Goal: Task Accomplishment & Management: Use online tool/utility

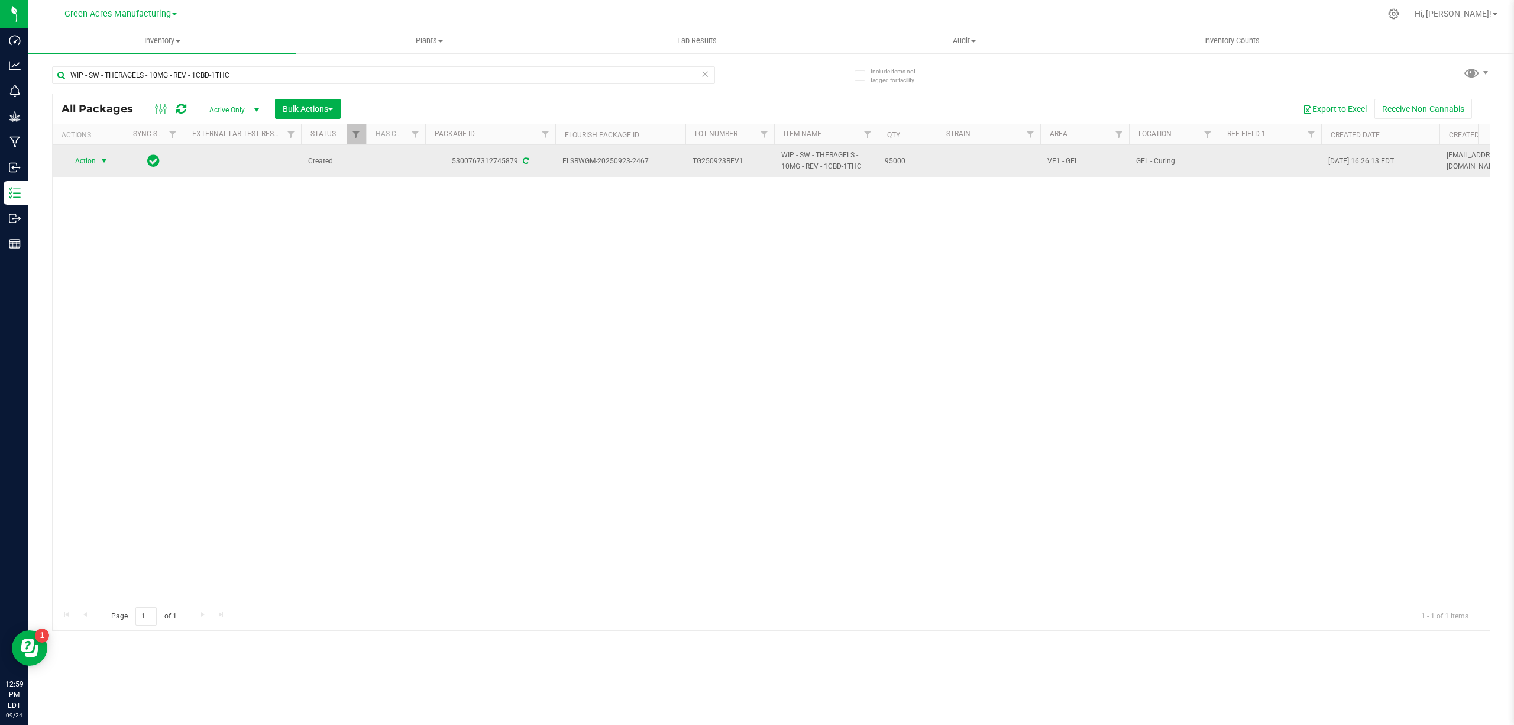
click at [104, 159] on span "select" at bounding box center [103, 160] width 9 height 9
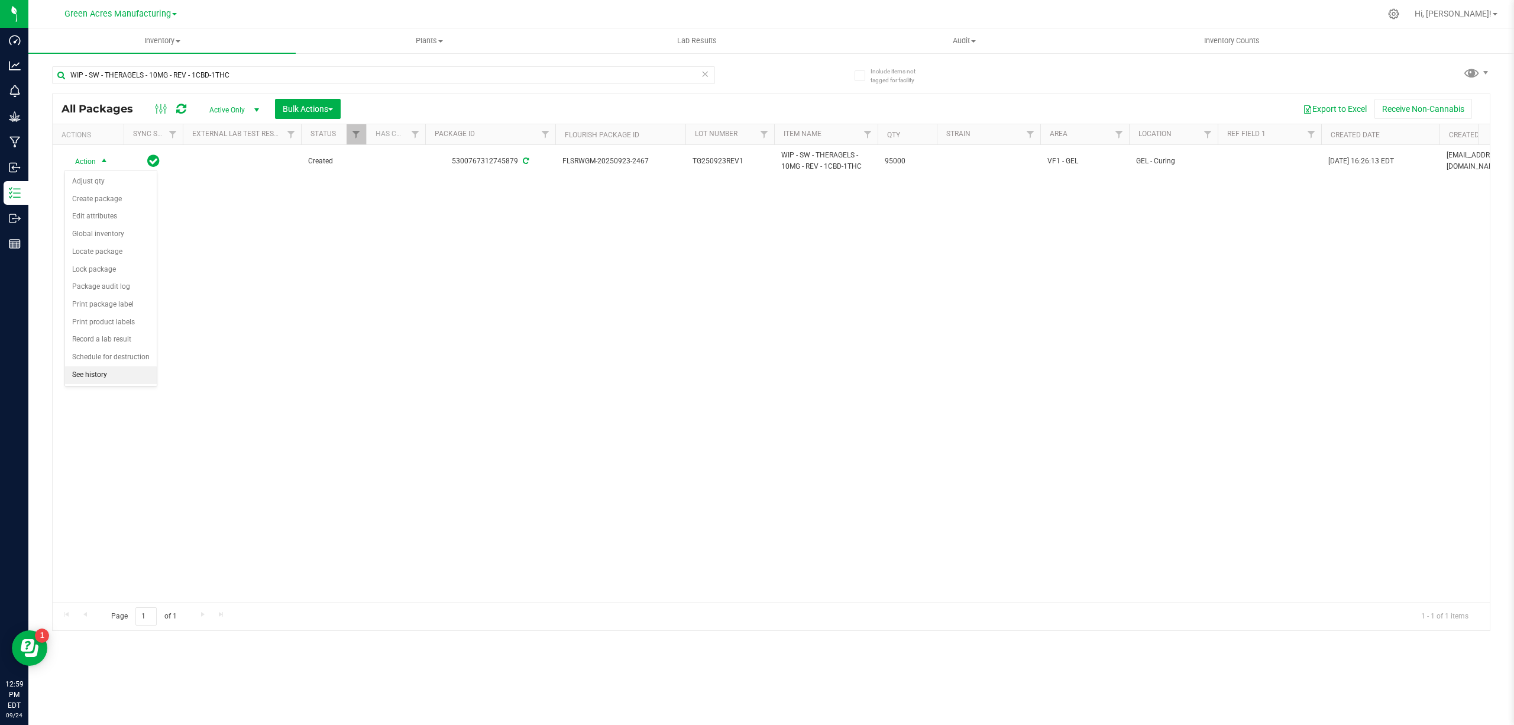
click at [83, 382] on li "See history" at bounding box center [111, 375] width 92 height 18
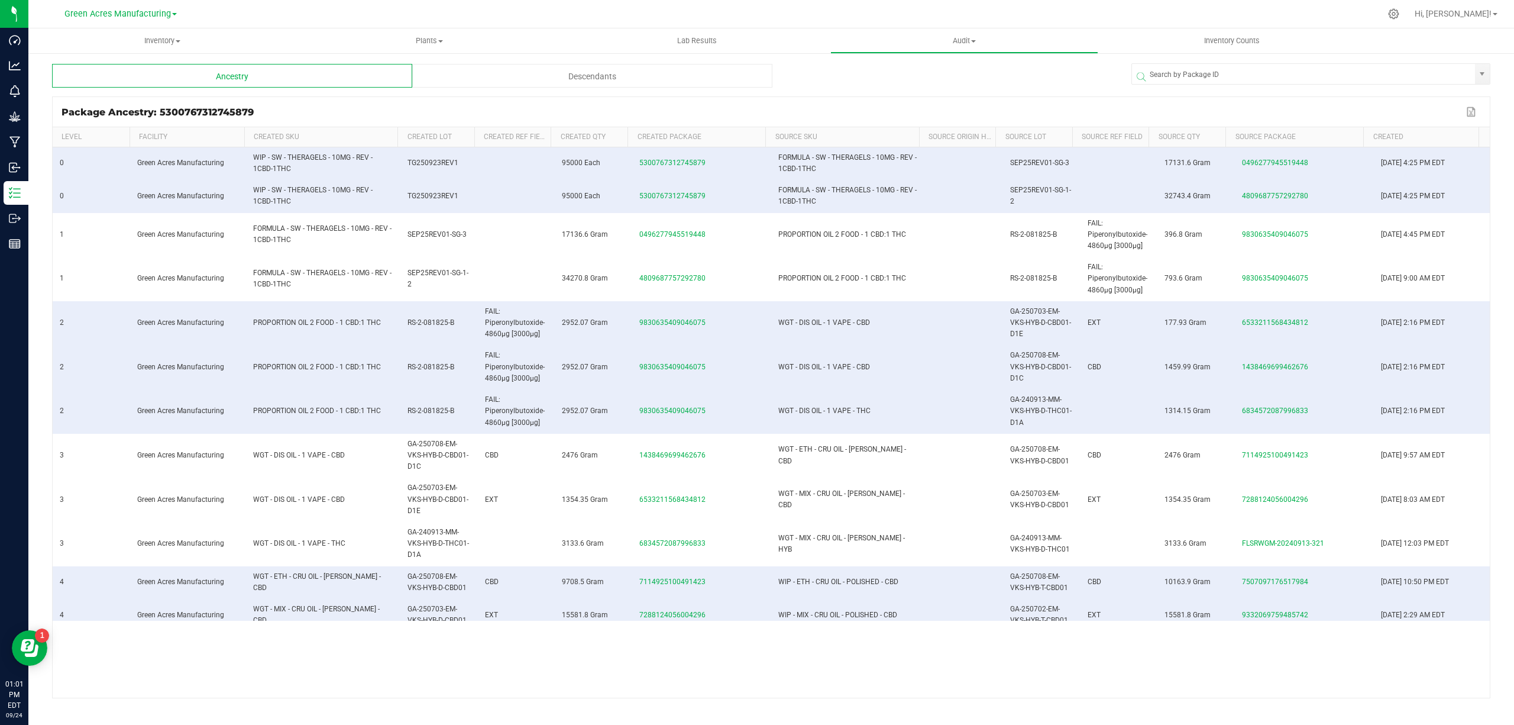
click at [1027, 86] on div at bounding box center [951, 76] width 359 height 24
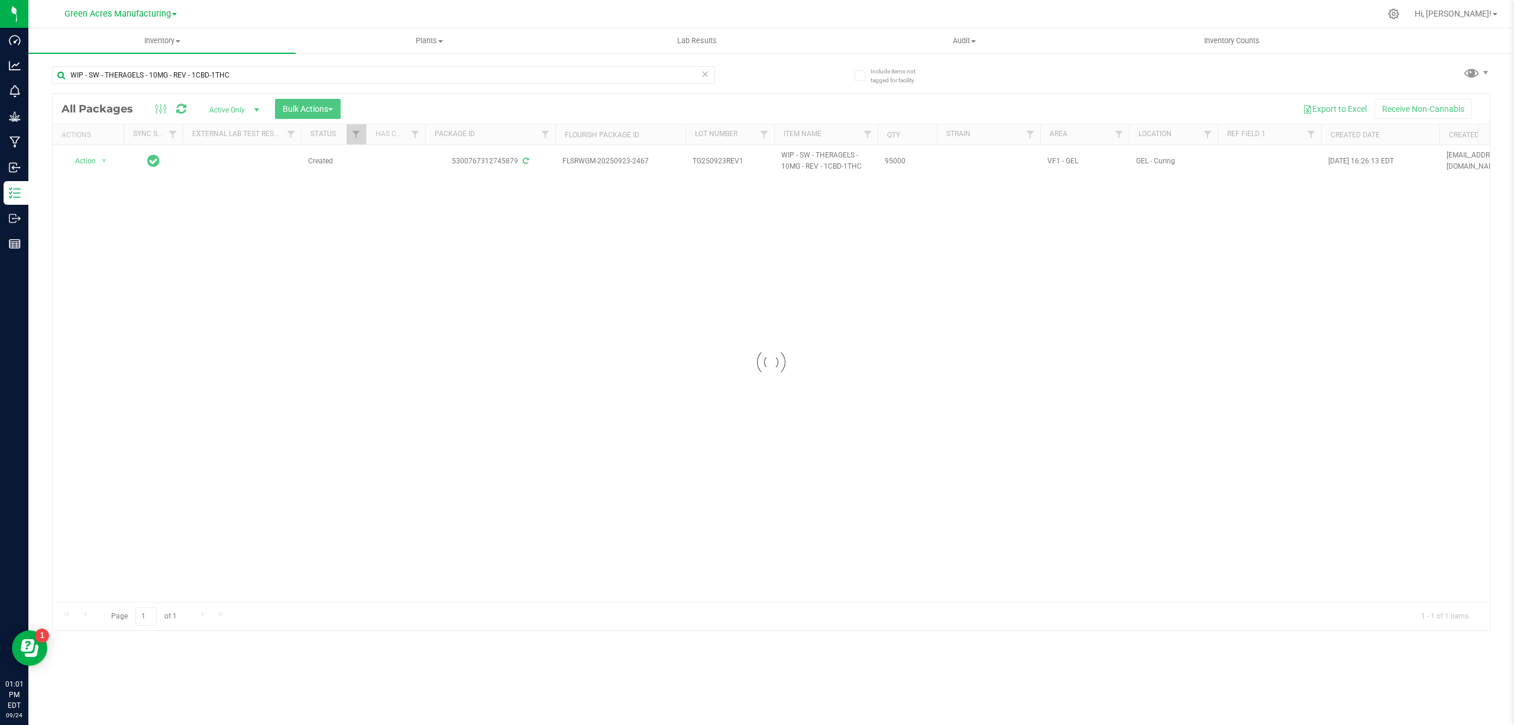
click at [105, 161] on div at bounding box center [771, 362] width 1437 height 536
click at [101, 163] on span "select" at bounding box center [103, 160] width 9 height 9
click at [112, 196] on li "Create package" at bounding box center [111, 199] width 92 height 18
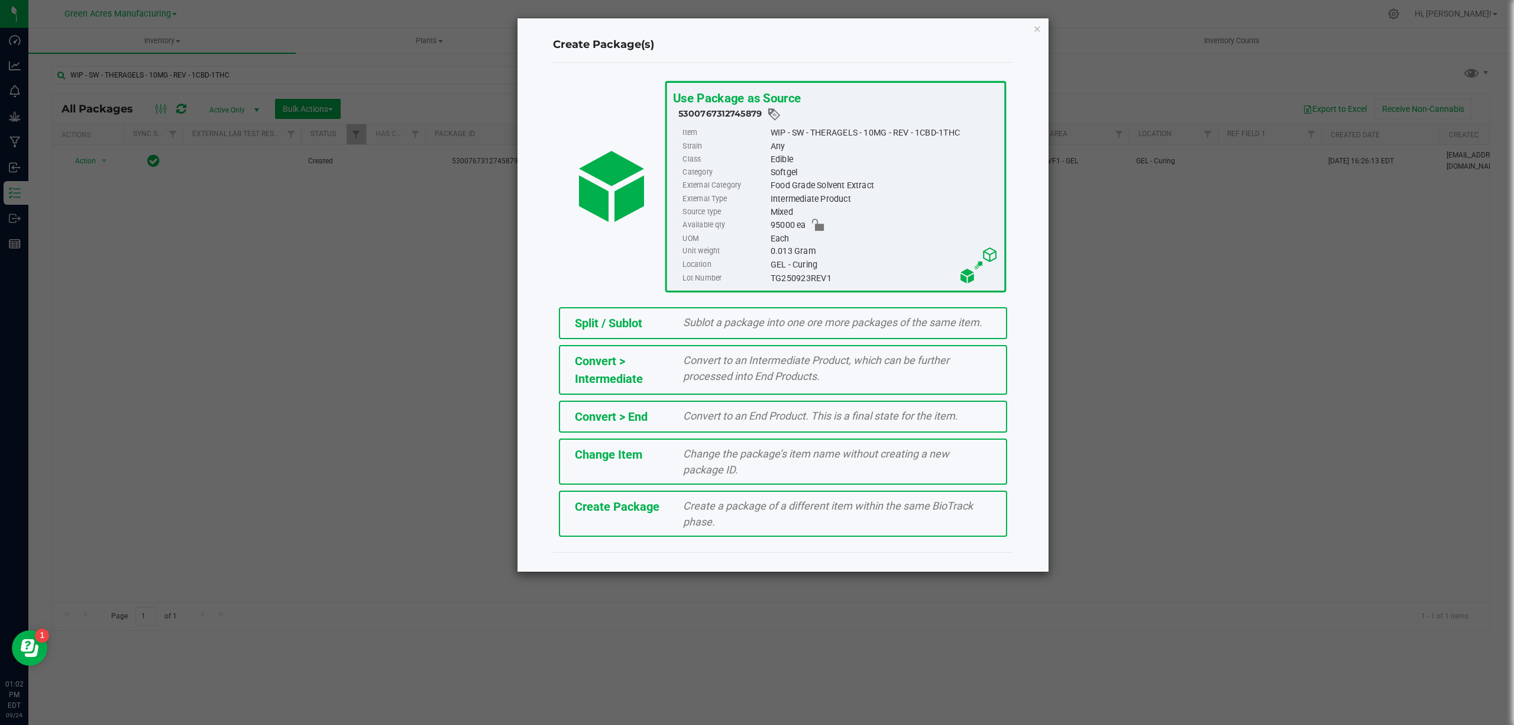
click at [672, 503] on div "Create Package" at bounding box center [620, 506] width 109 height 18
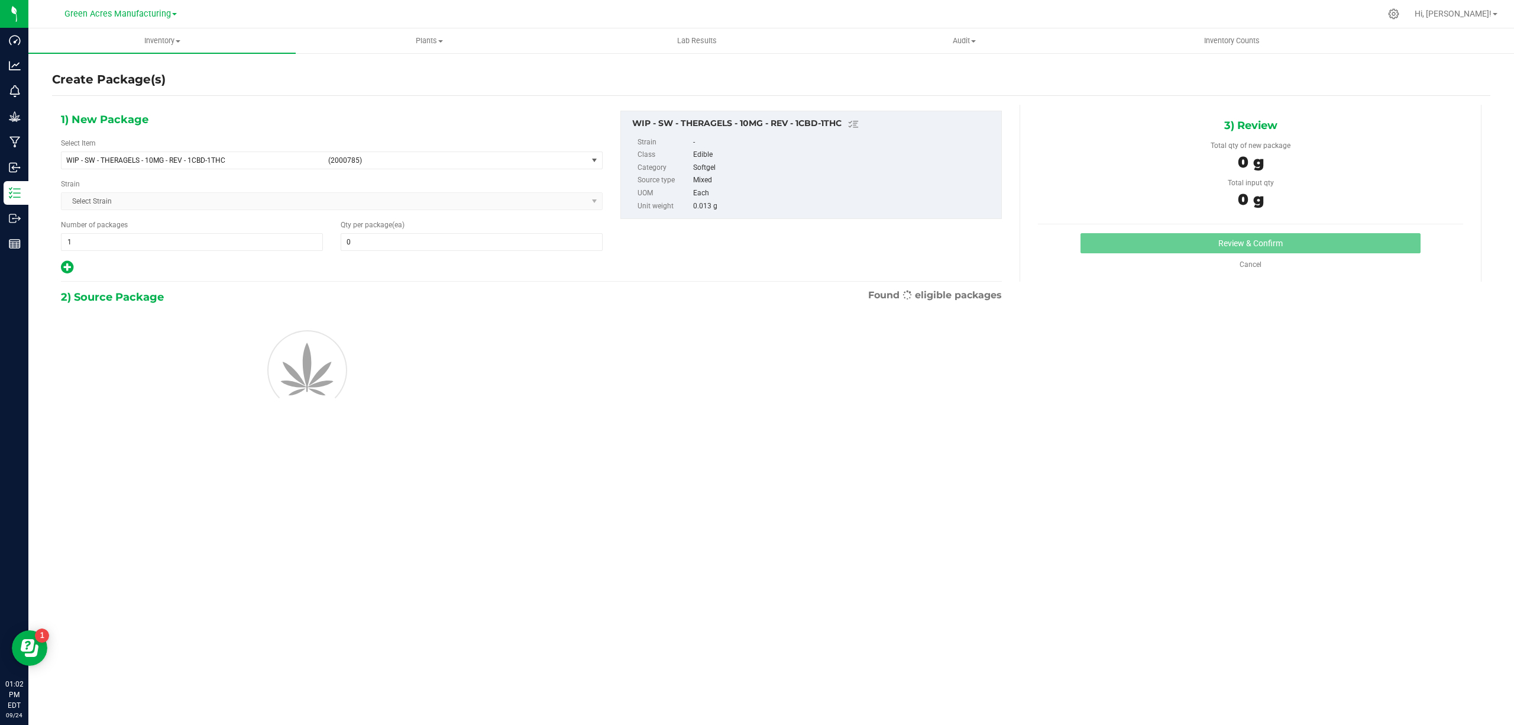
type input "0"
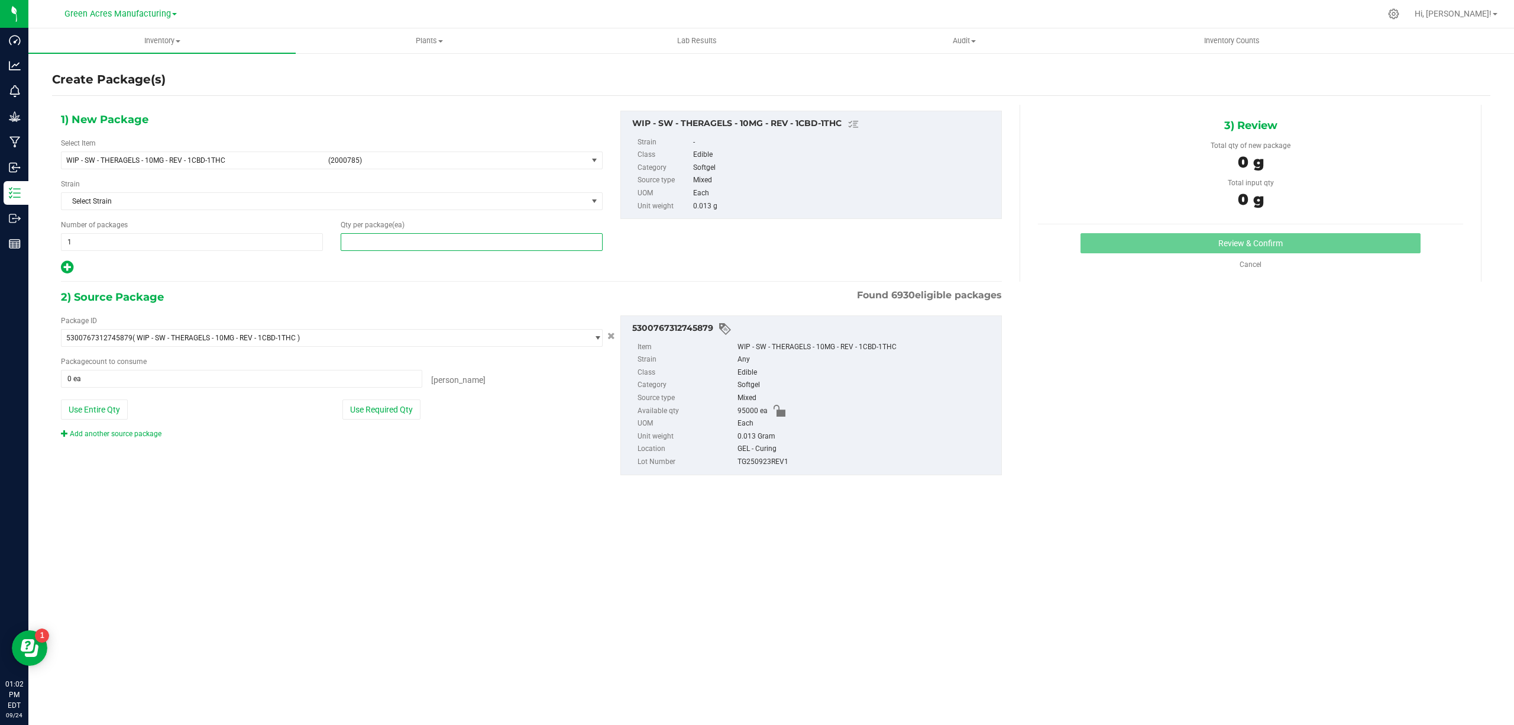
click at [367, 240] on span at bounding box center [472, 242] width 262 height 18
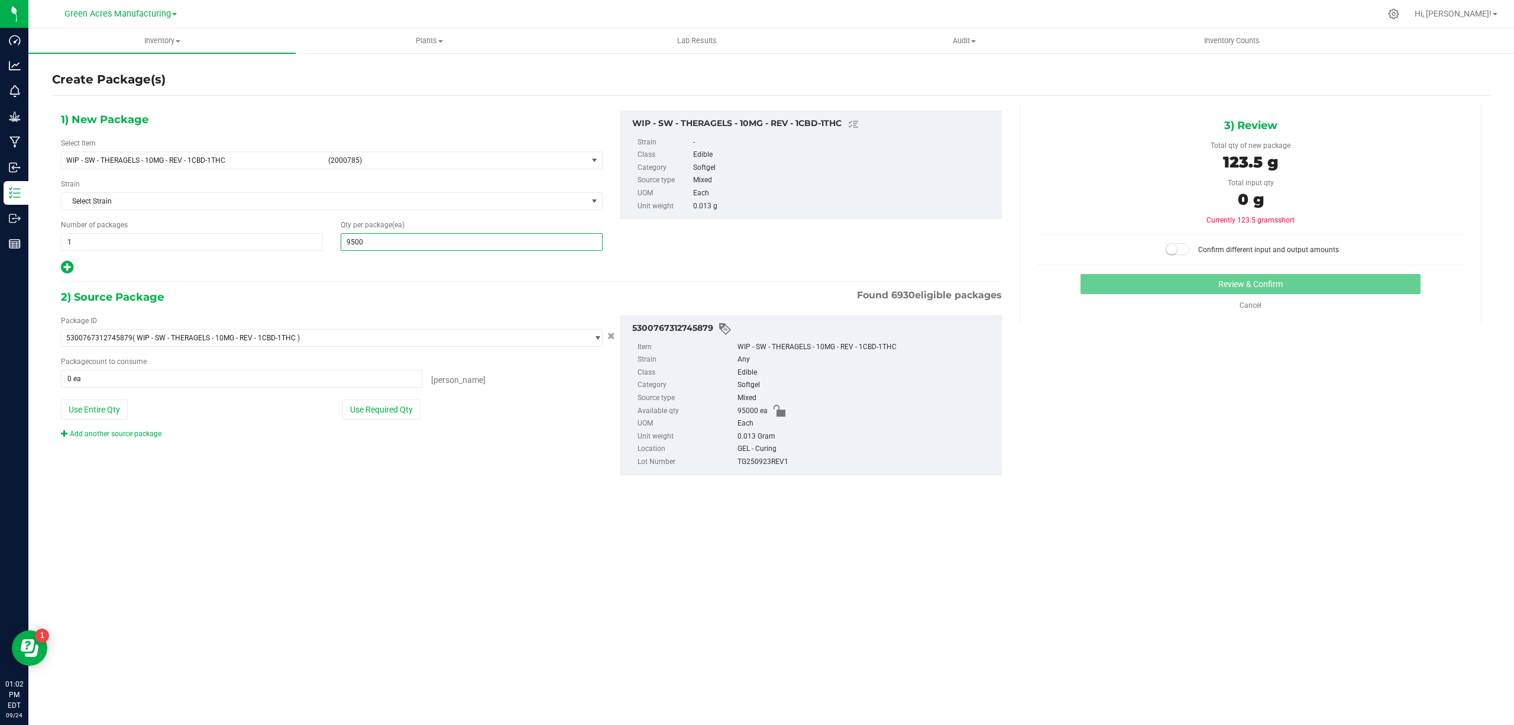
type input "95000"
type input "95,000"
click at [108, 408] on button "Use Entire Qty" at bounding box center [94, 409] width 67 height 20
type input "95000 ea"
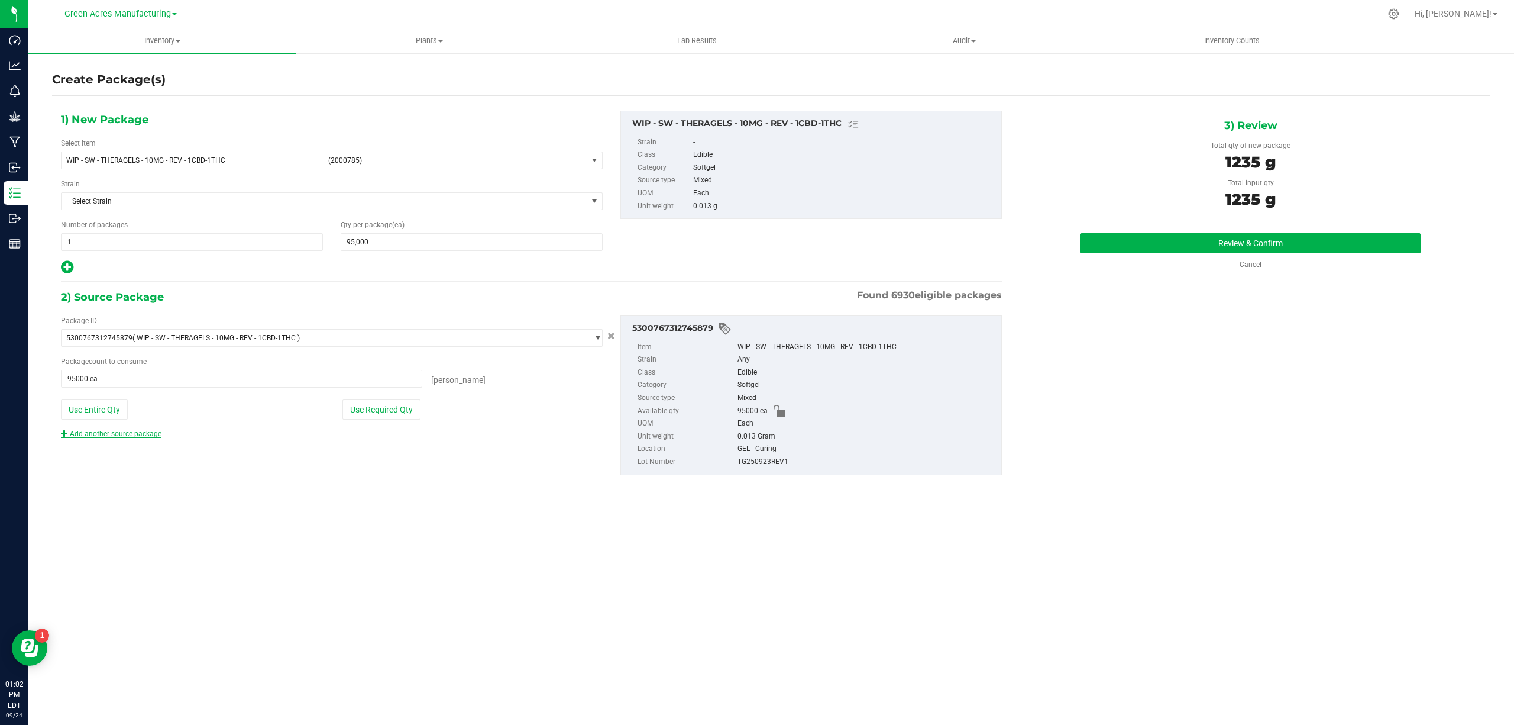
click at [111, 432] on link "Add another source package" at bounding box center [111, 433] width 101 height 8
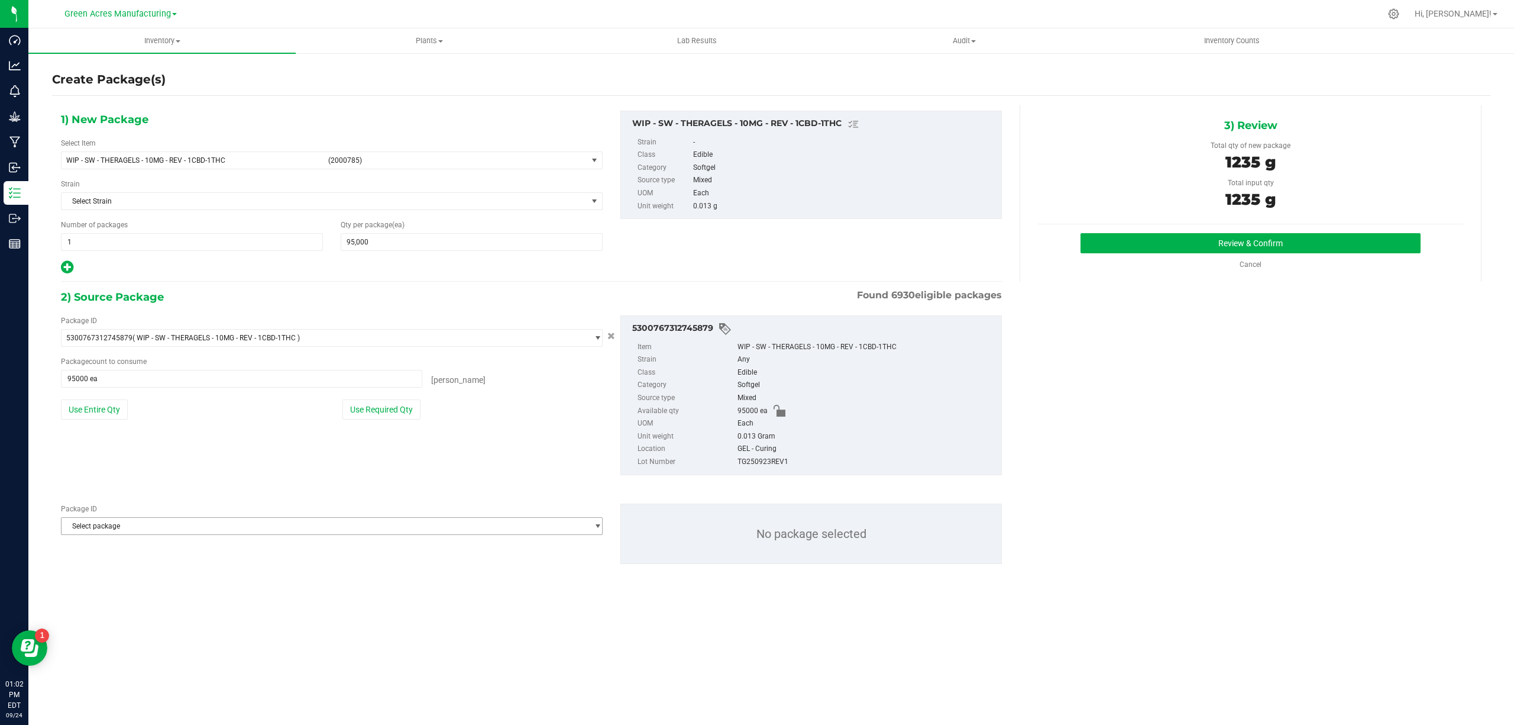
click at [225, 526] on span "Select package" at bounding box center [325, 526] width 526 height 17
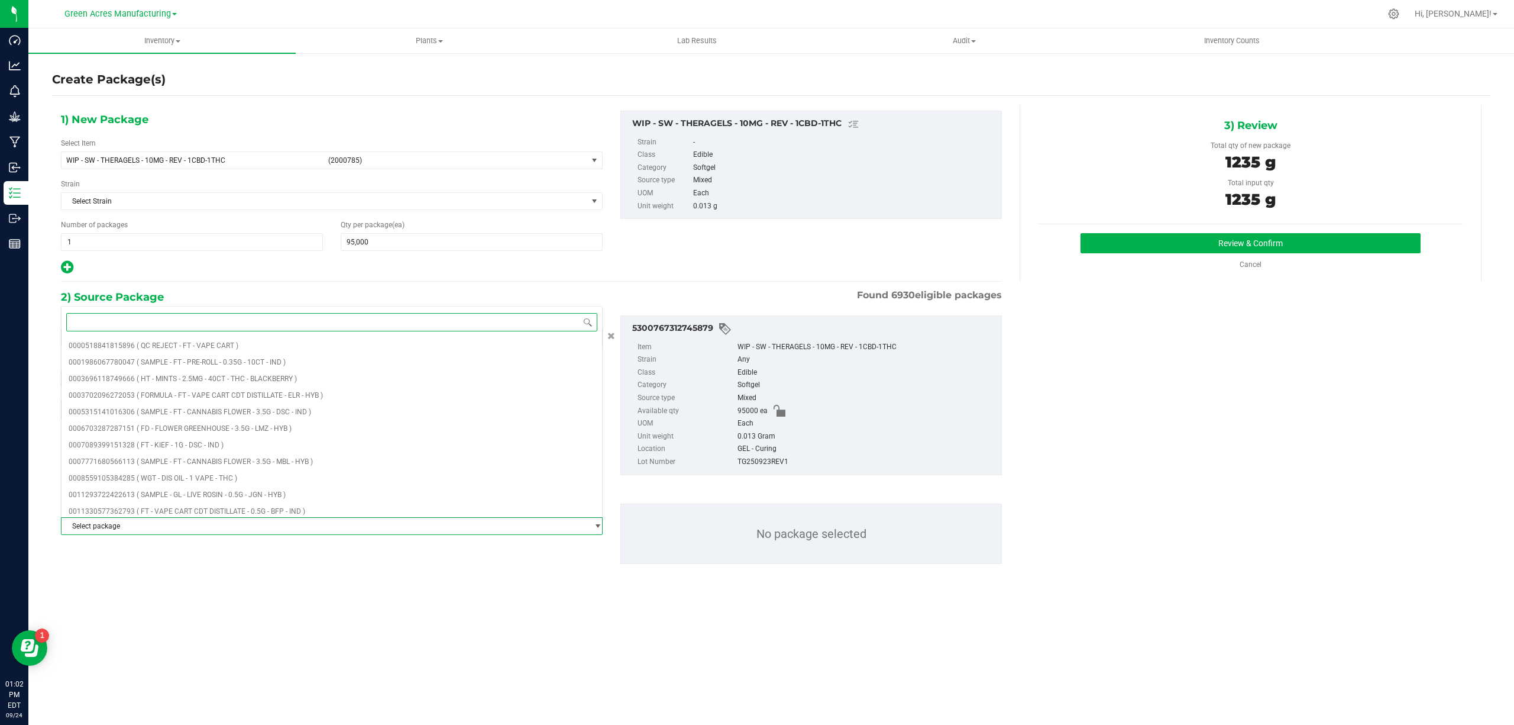
click at [198, 317] on input at bounding box center [331, 322] width 531 height 18
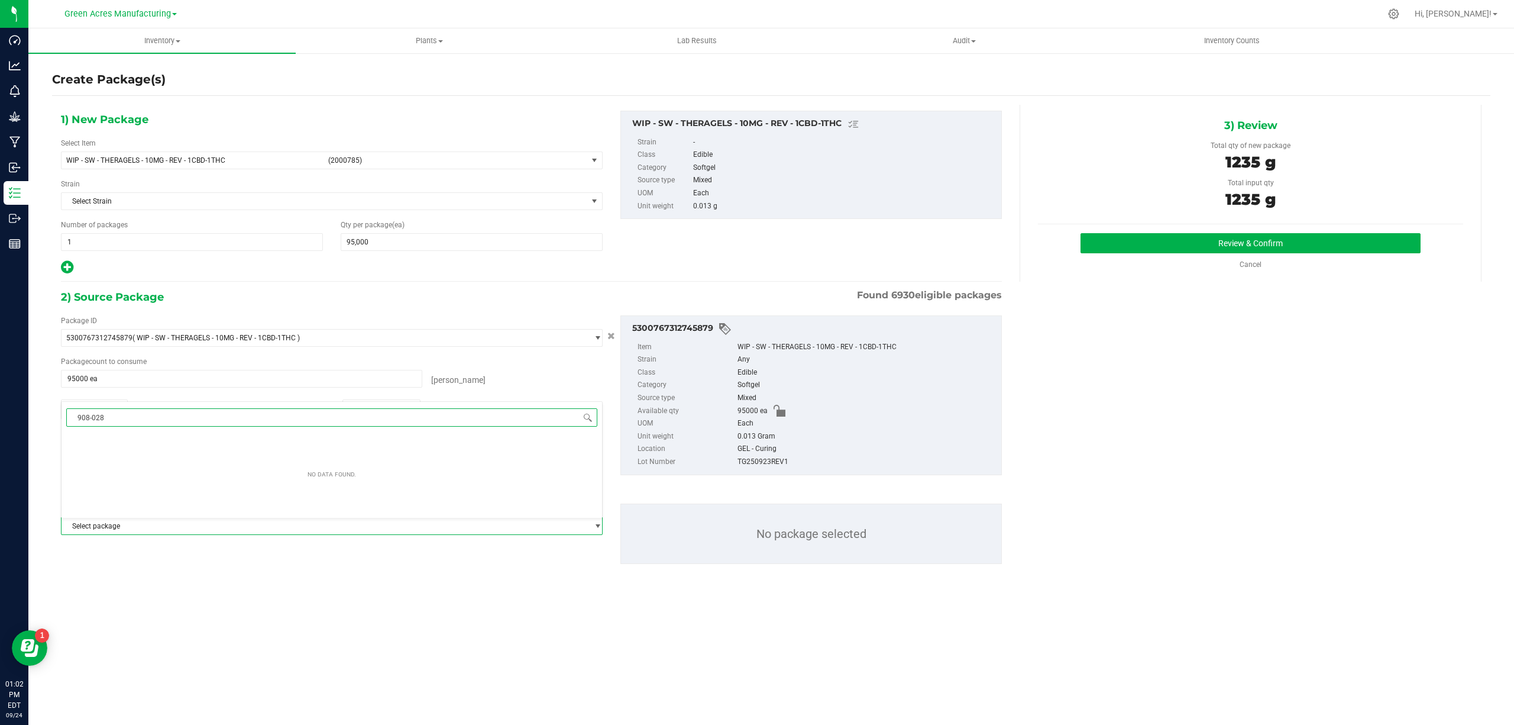
click at [164, 419] on input "908-028" at bounding box center [331, 417] width 531 height 18
click at [143, 452] on div "No data found." at bounding box center [332, 473] width 541 height 83
type input "908-028"
click at [173, 566] on div "908-028 Select package No data found." at bounding box center [332, 507] width 542 height 212
click at [136, 530] on span "Select package" at bounding box center [325, 526] width 526 height 17
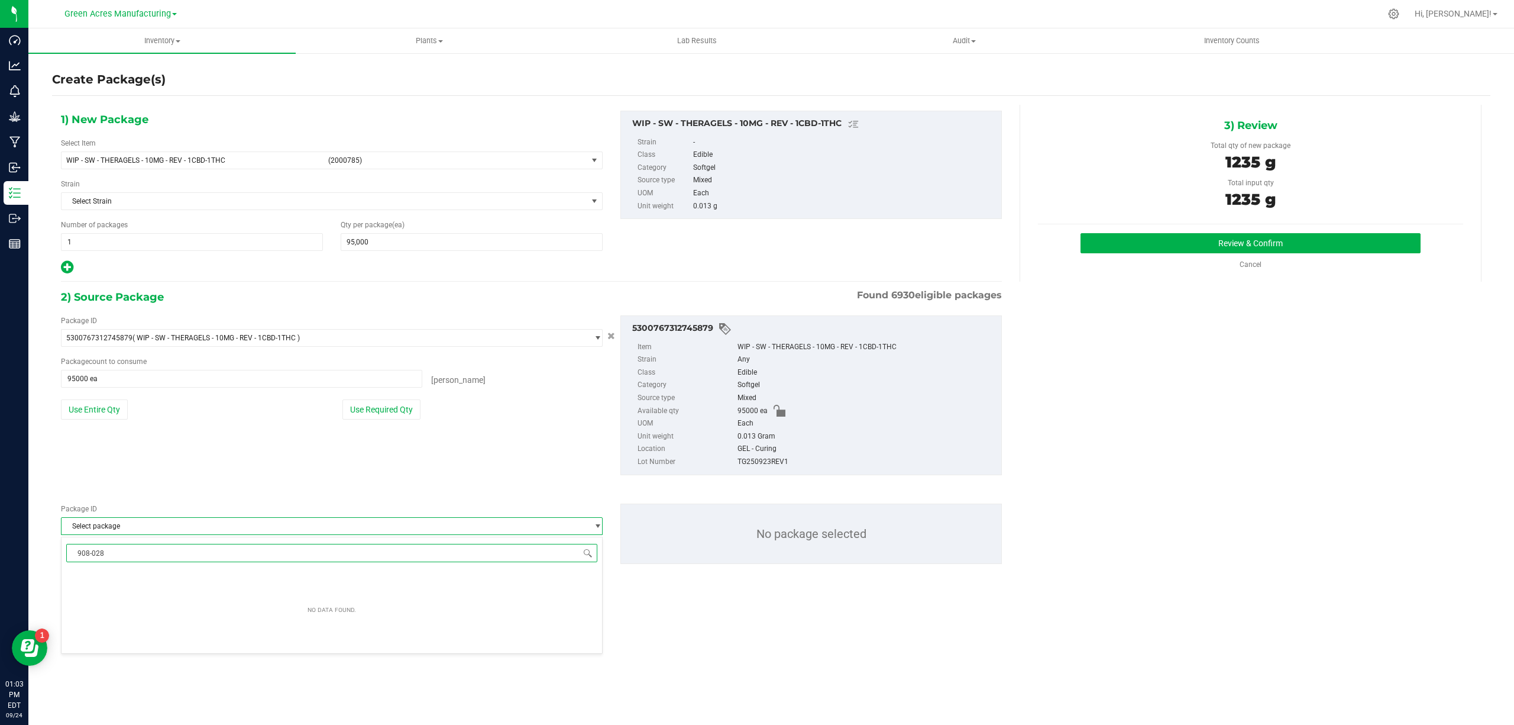
click at [121, 556] on input "908-028" at bounding box center [331, 553] width 531 height 18
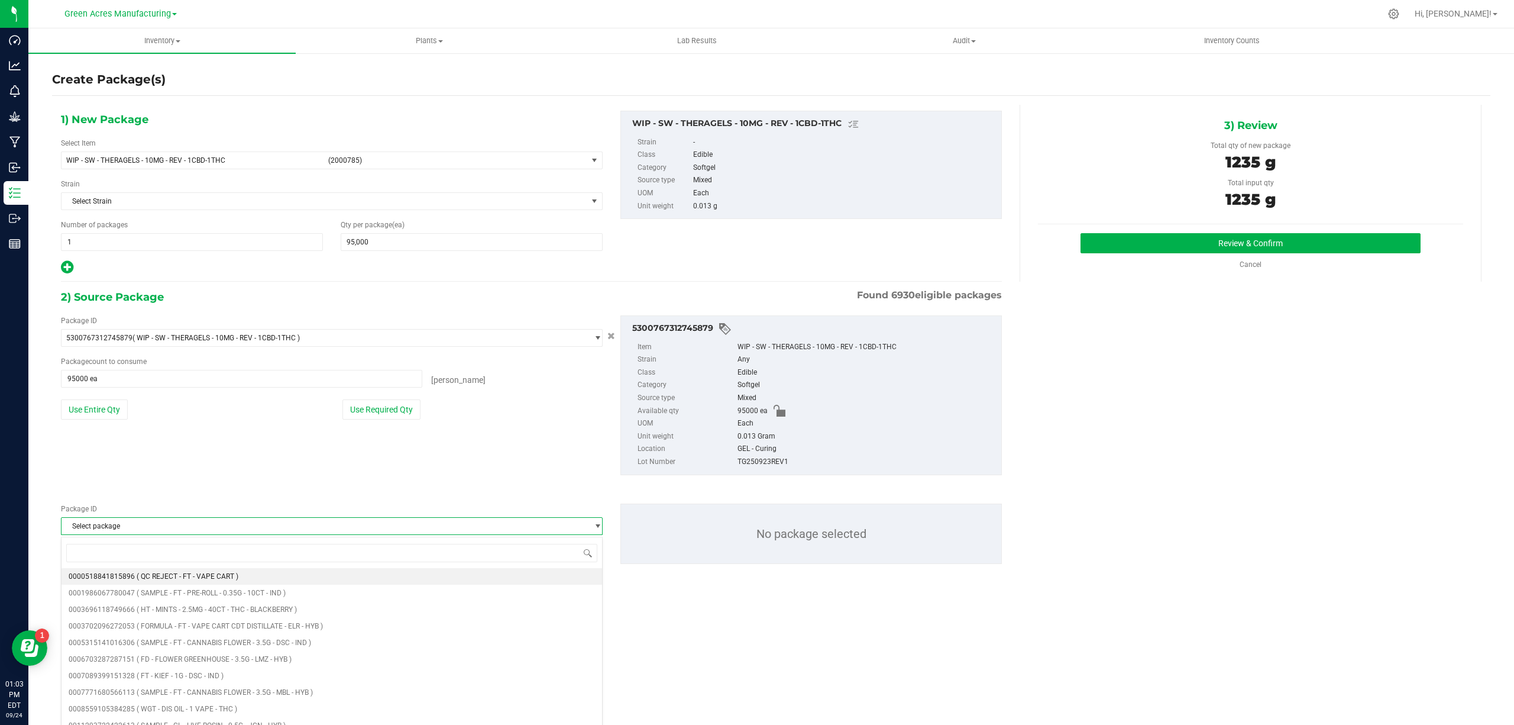
click at [226, 494] on div "Package ID Select package 0000518841815896 0001986067780047 0003696118749666 00…" at bounding box center [531, 533] width 959 height 79
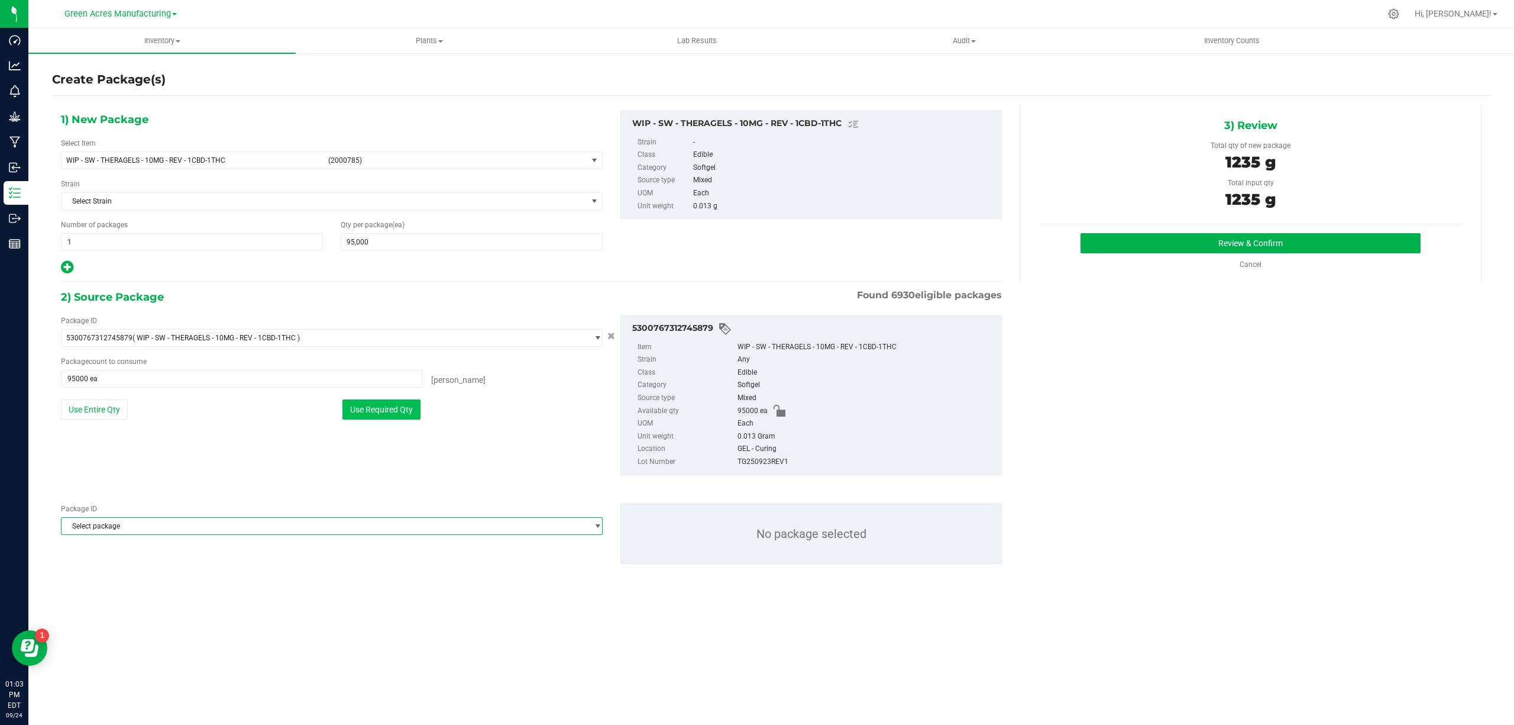
click at [389, 415] on button "Use Required Qty" at bounding box center [381, 409] width 78 height 20
click at [176, 530] on span "Select package" at bounding box center [325, 526] width 526 height 17
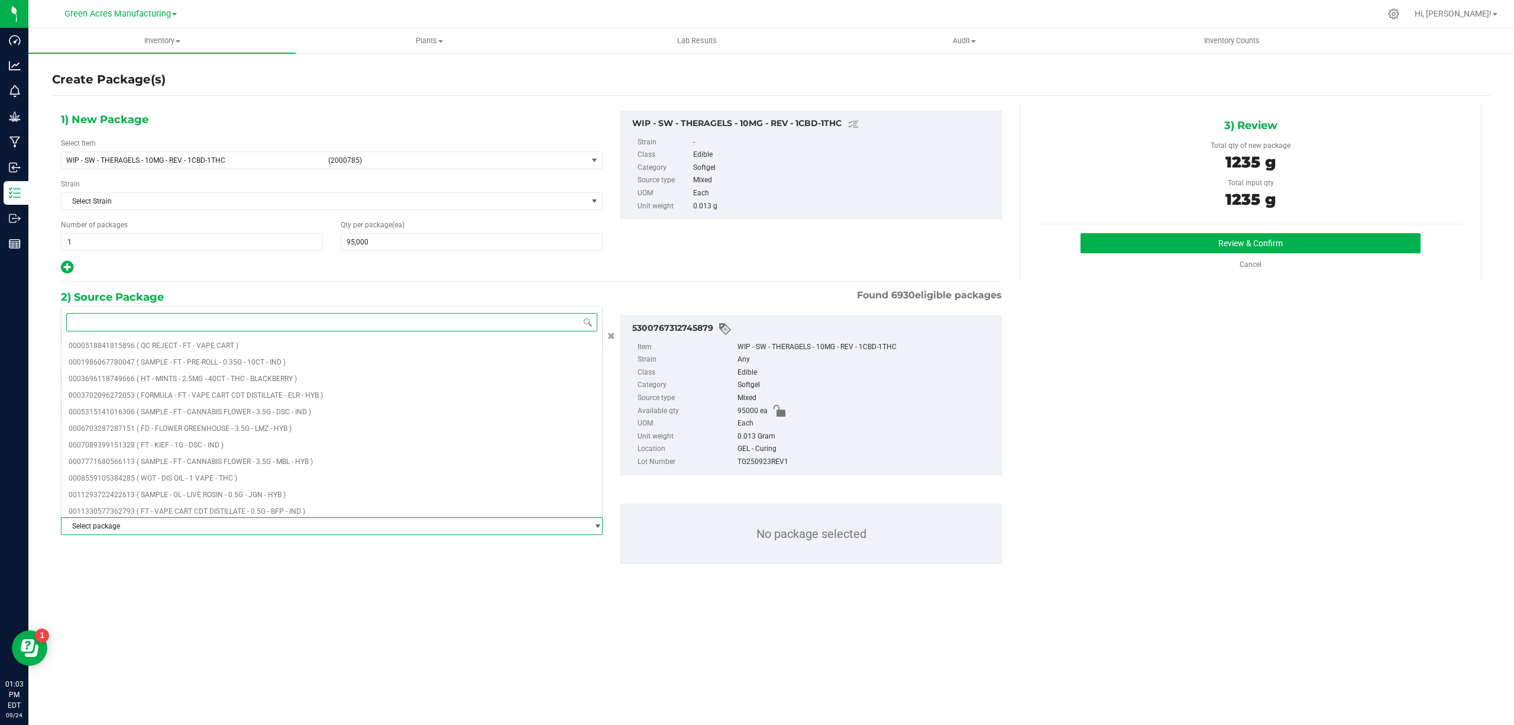
click at [216, 319] on input at bounding box center [331, 322] width 531 height 18
type input "7292780"
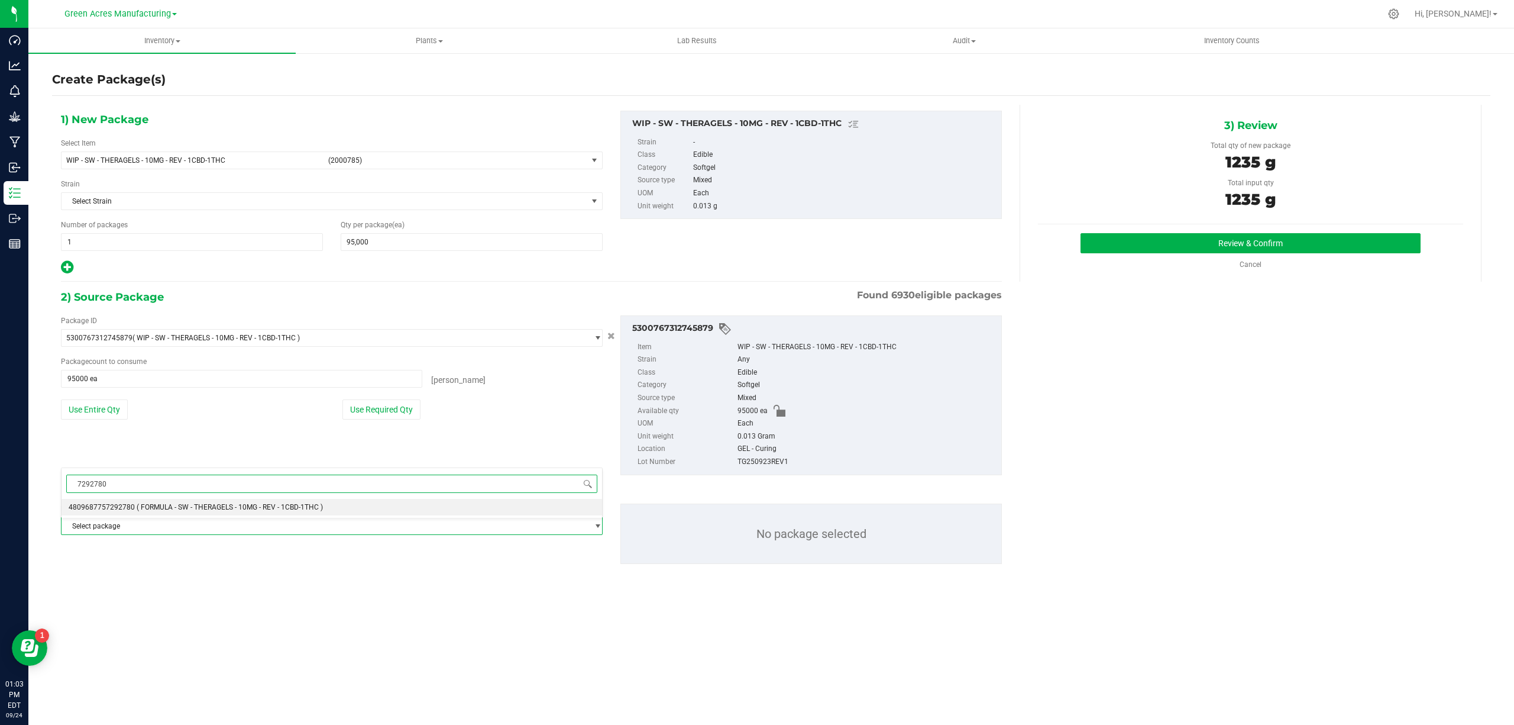
click at [334, 504] on li "4809687757292780 ( FORMULA - SW - THERAGELS - 10MG - REV - 1CBD-1THC )" at bounding box center [332, 507] width 541 height 17
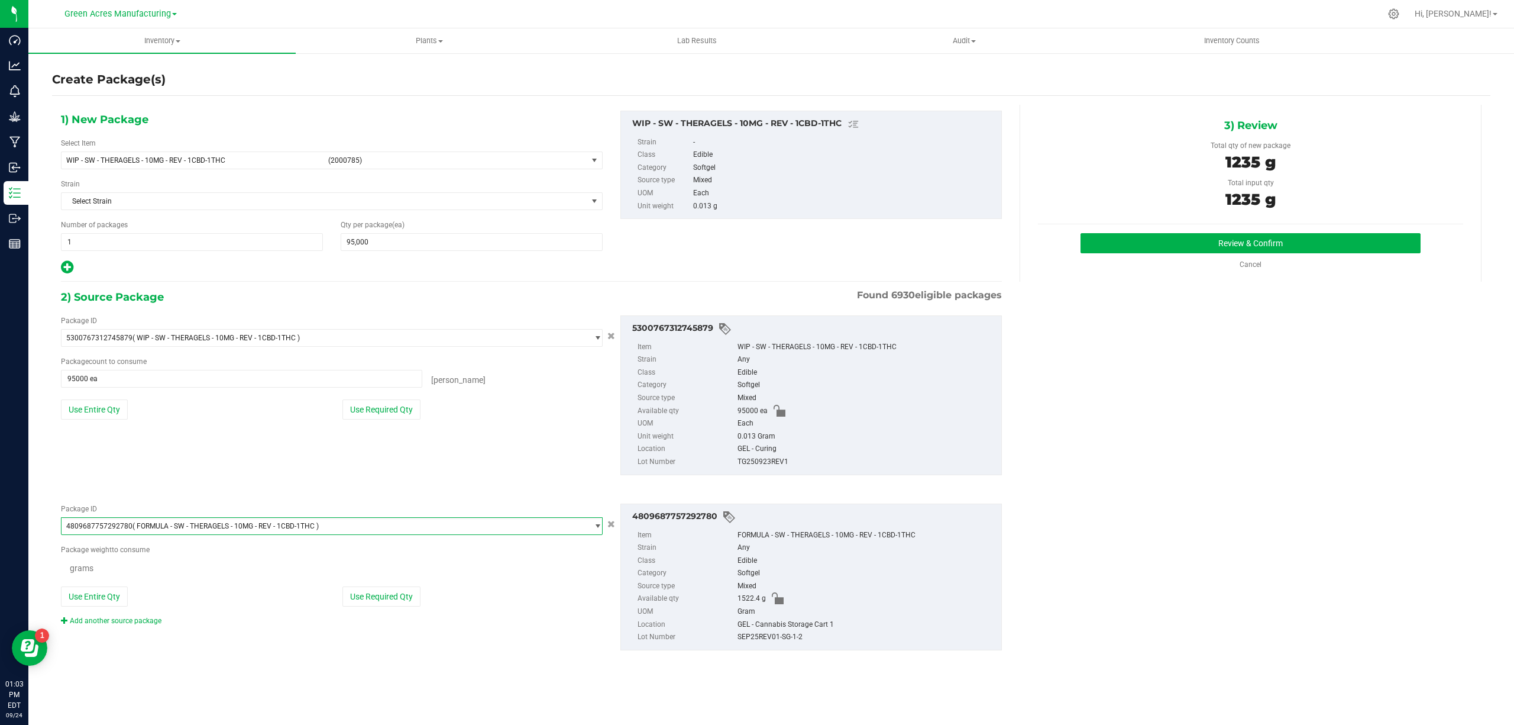
scroll to position [56076, 0]
click at [81, 597] on button "Use Entire Qty" at bounding box center [94, 597] width 67 height 20
type input "1522.4000 g"
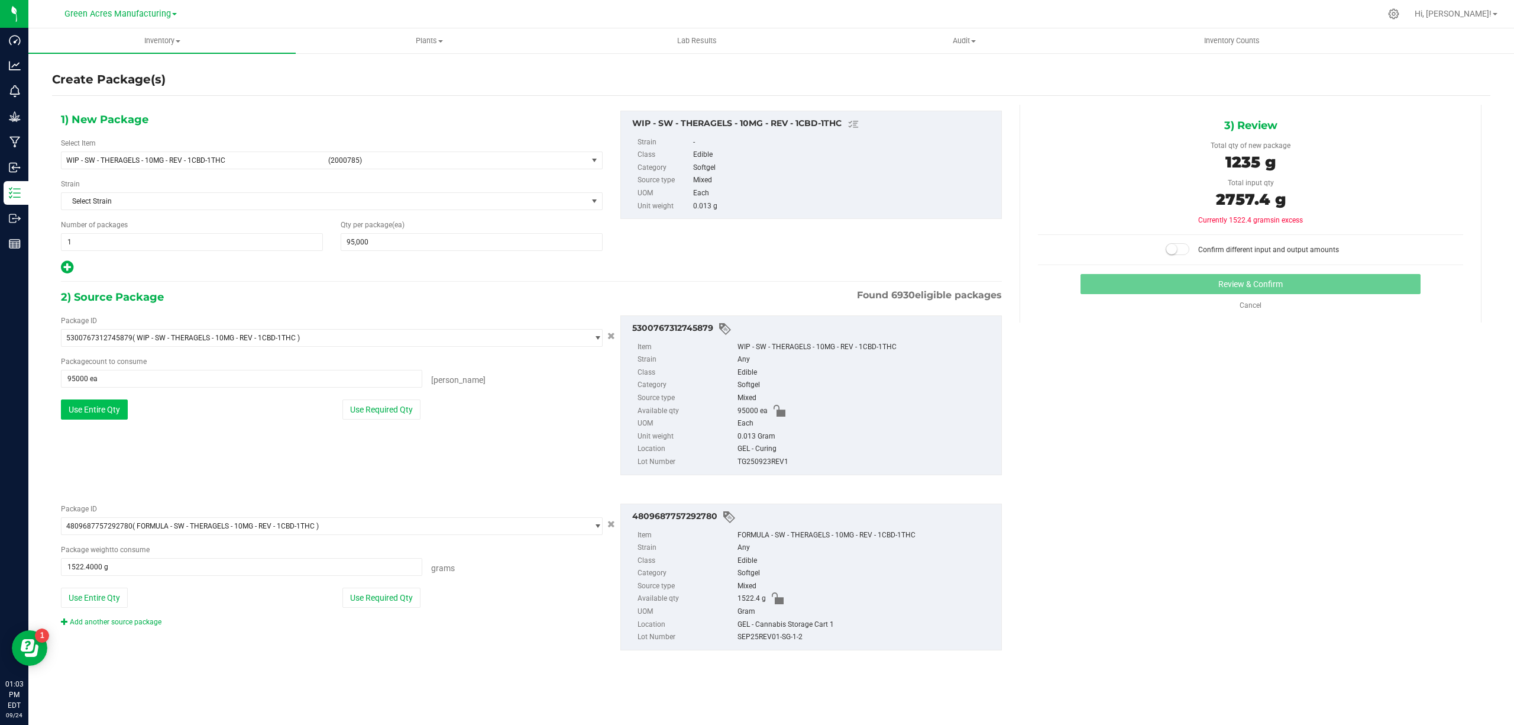
click at [105, 415] on button "Use Entire Qty" at bounding box center [94, 409] width 67 height 20
click at [1176, 251] on small at bounding box center [1171, 249] width 11 height 11
click at [770, 458] on div "TG250923REV1" at bounding box center [867, 461] width 258 height 13
copy div "TG250923REV1"
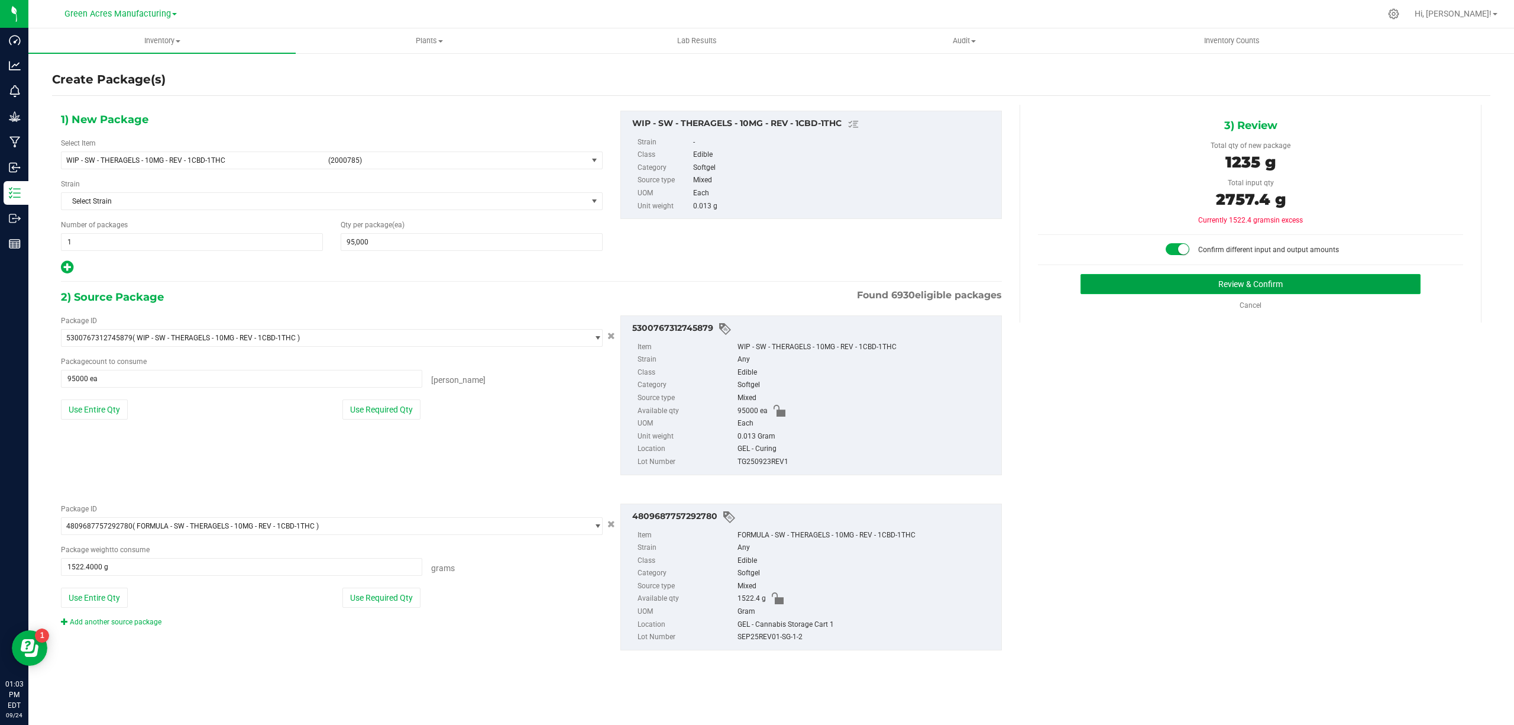
click at [1247, 285] on button "Review & Confirm" at bounding box center [1251, 284] width 340 height 20
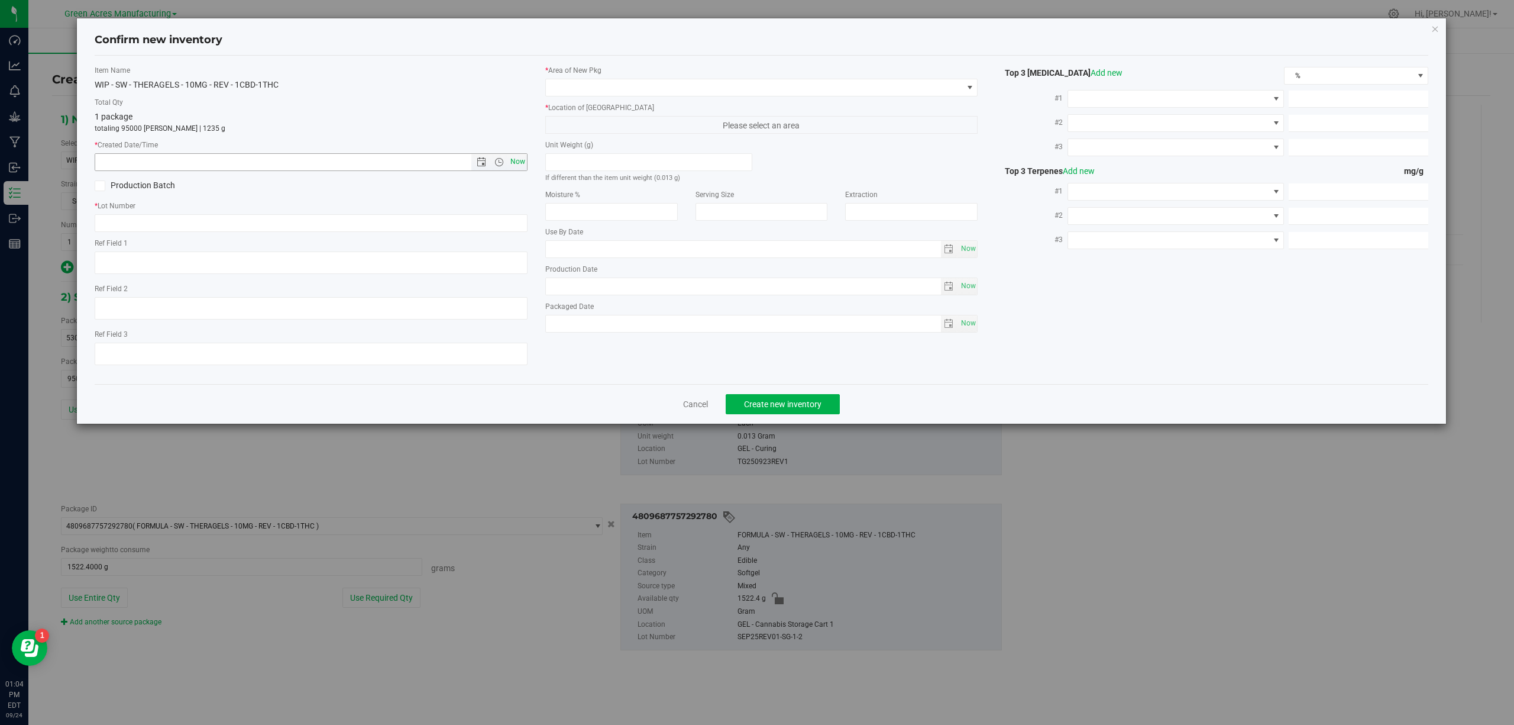
click at [519, 159] on span "Now" at bounding box center [517, 161] width 20 height 17
type input "[DATE] 1:04 PM"
click at [337, 216] on input "text" at bounding box center [311, 223] width 433 height 18
paste input "TG250923REV1"
type input "TG250923REV1"
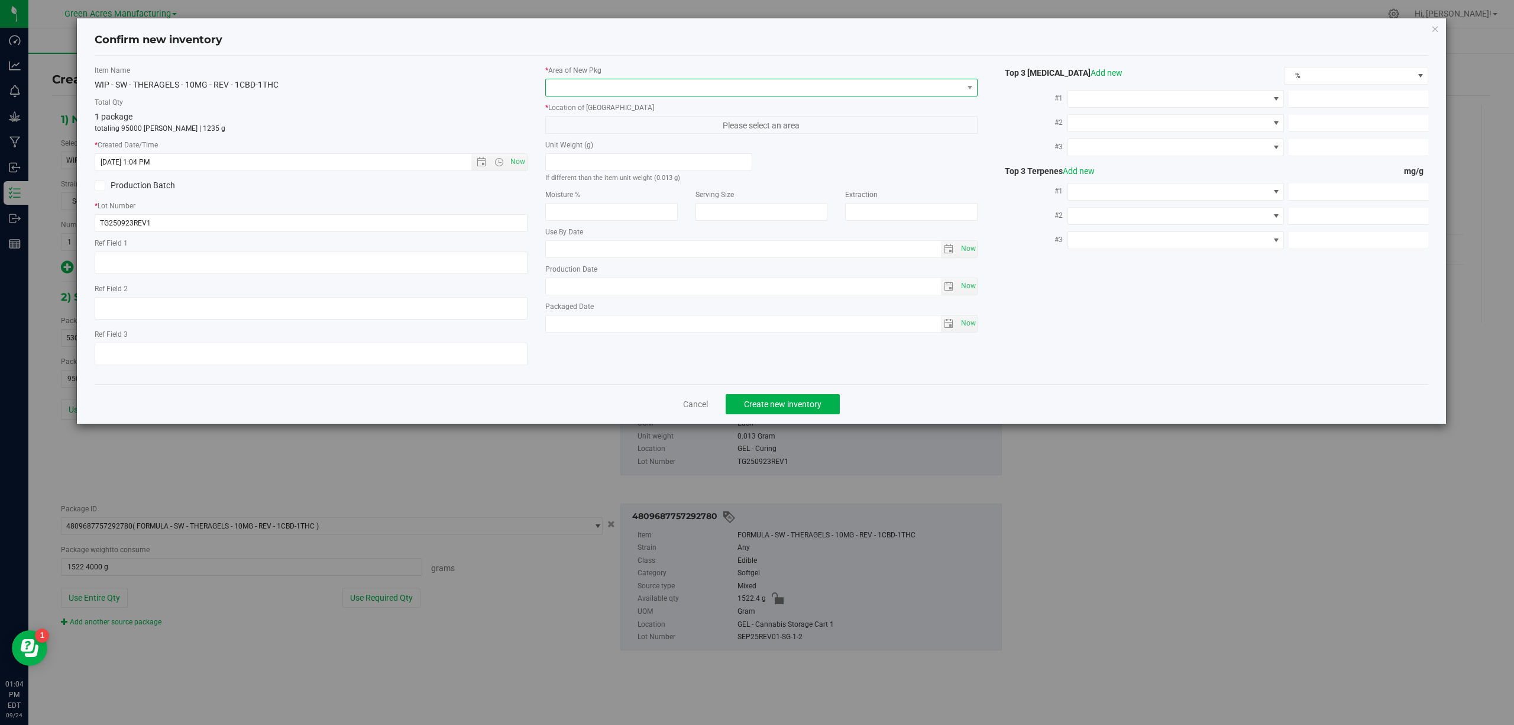
click at [644, 85] on span at bounding box center [754, 87] width 417 height 17
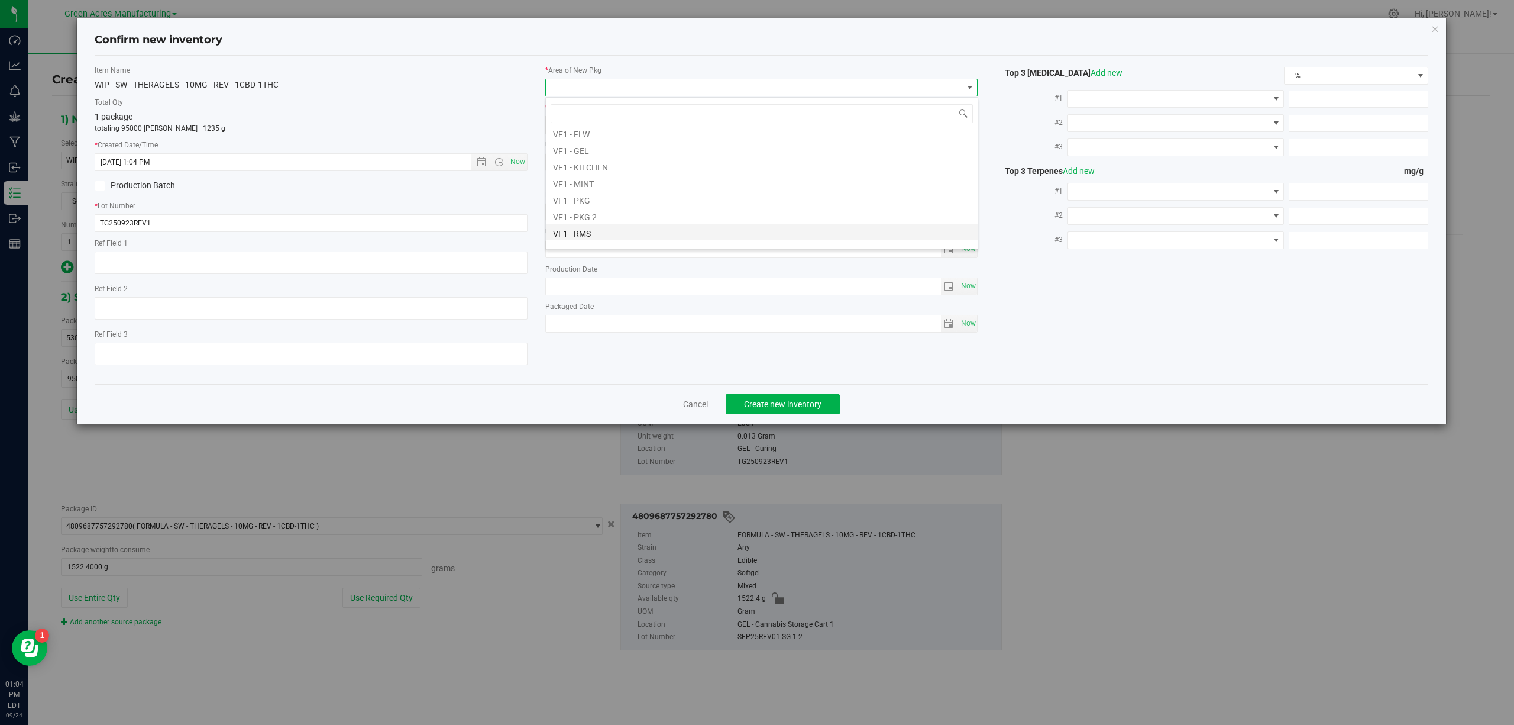
scroll to position [459, 0]
click at [597, 173] on li "VF1 - GEL" at bounding box center [762, 175] width 432 height 17
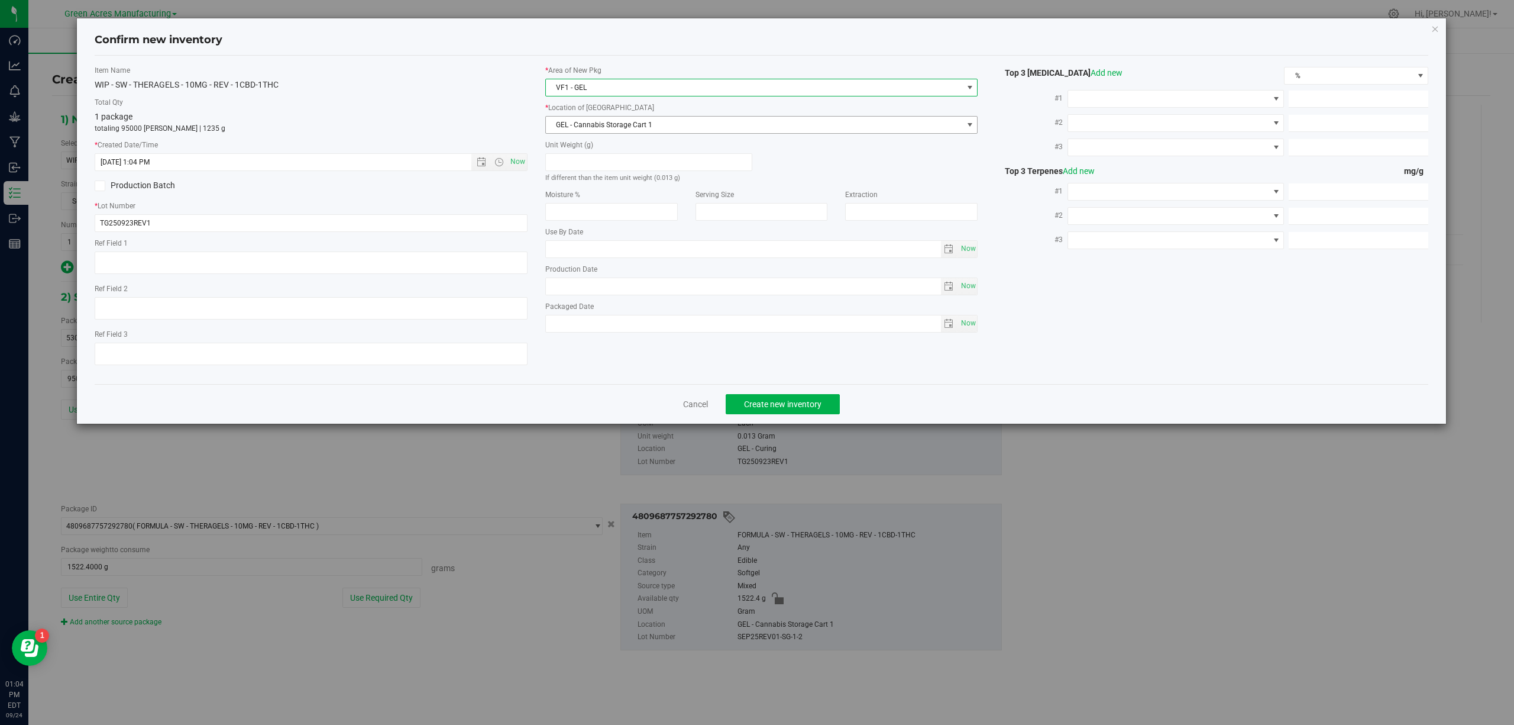
click at [654, 122] on span "GEL - Cannabis Storage Cart 1" at bounding box center [754, 125] width 417 height 17
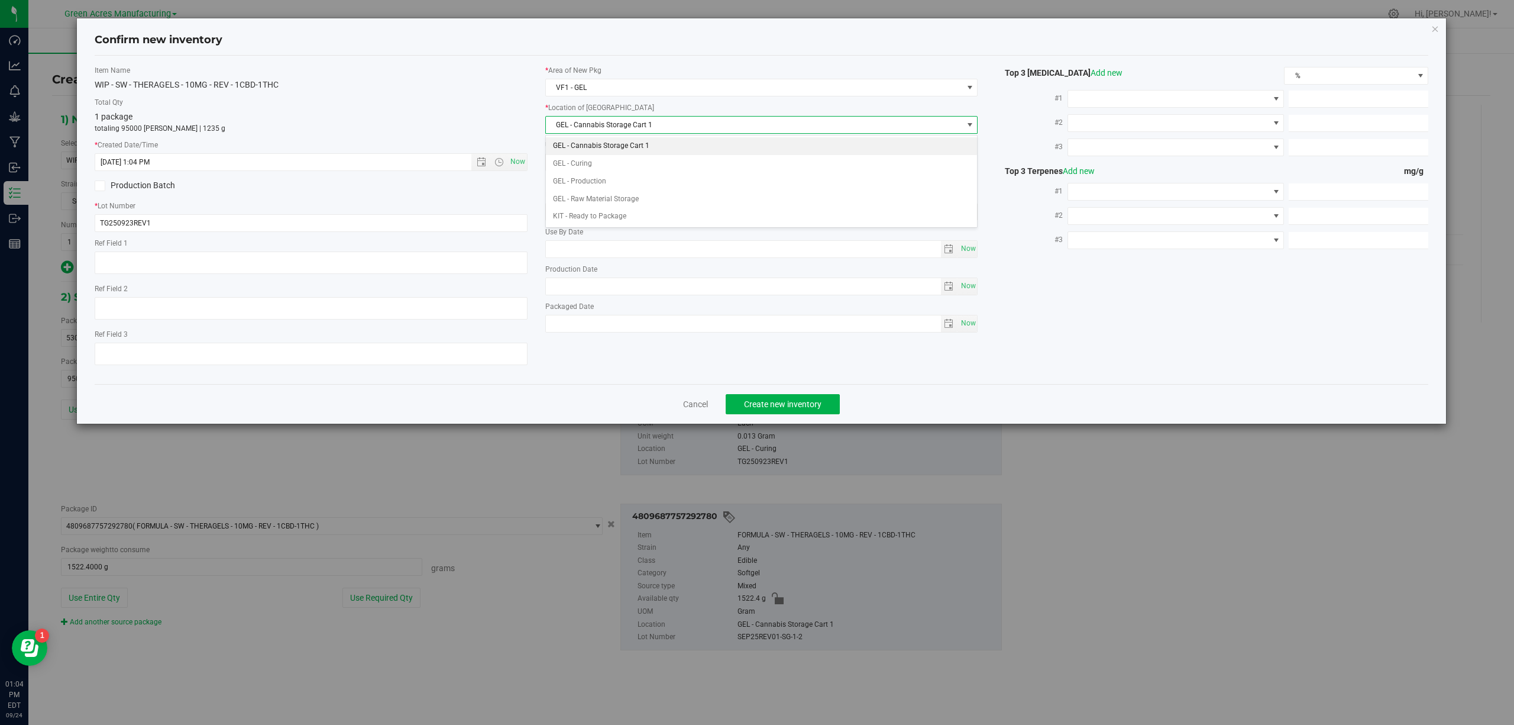
click at [728, 31] on div "Confirm new inventory" at bounding box center [762, 40] width 1334 height 30
click at [666, 121] on span "GEL - Cannabis Storage Cart 1" at bounding box center [754, 125] width 417 height 17
click at [597, 163] on li "GEL - Curing" at bounding box center [762, 164] width 432 height 18
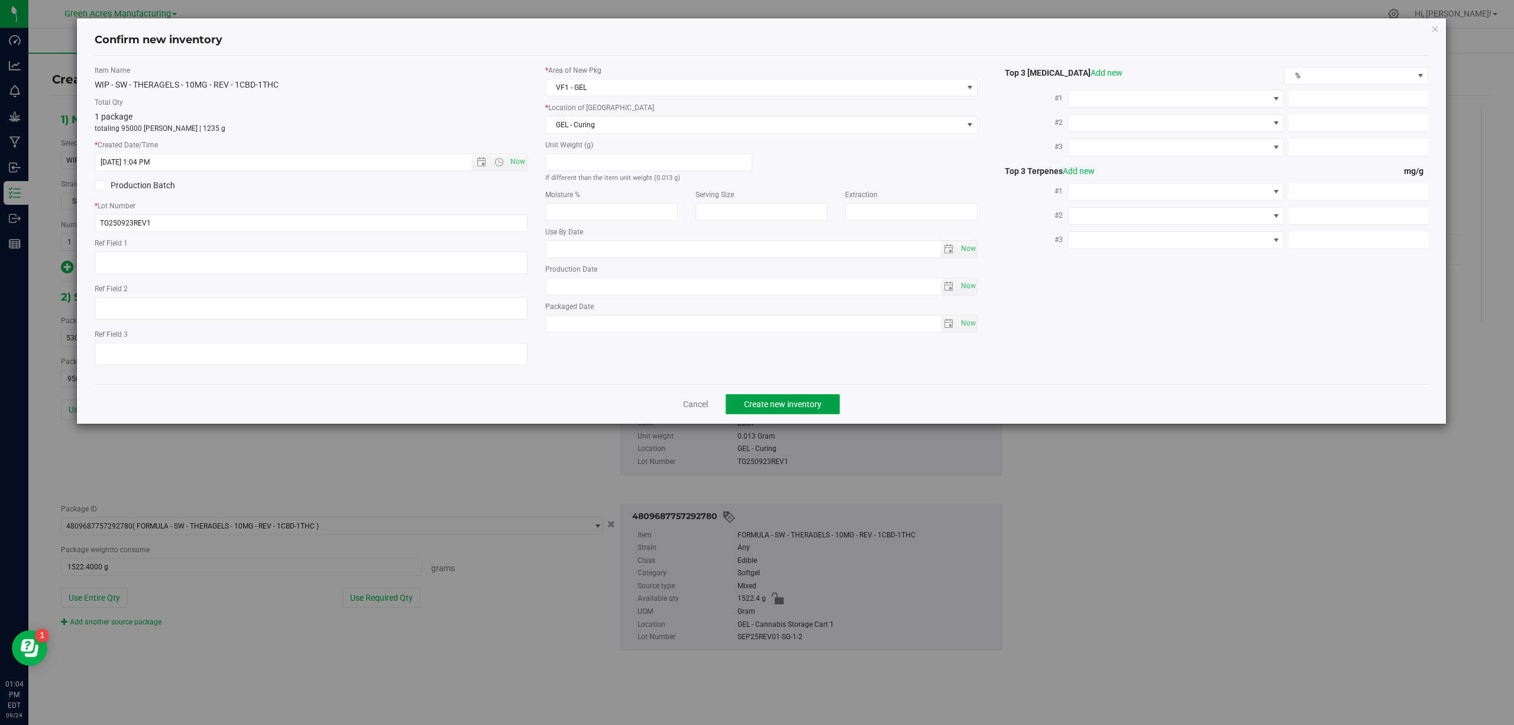
click at [767, 409] on span "Create new inventory" at bounding box center [782, 403] width 77 height 9
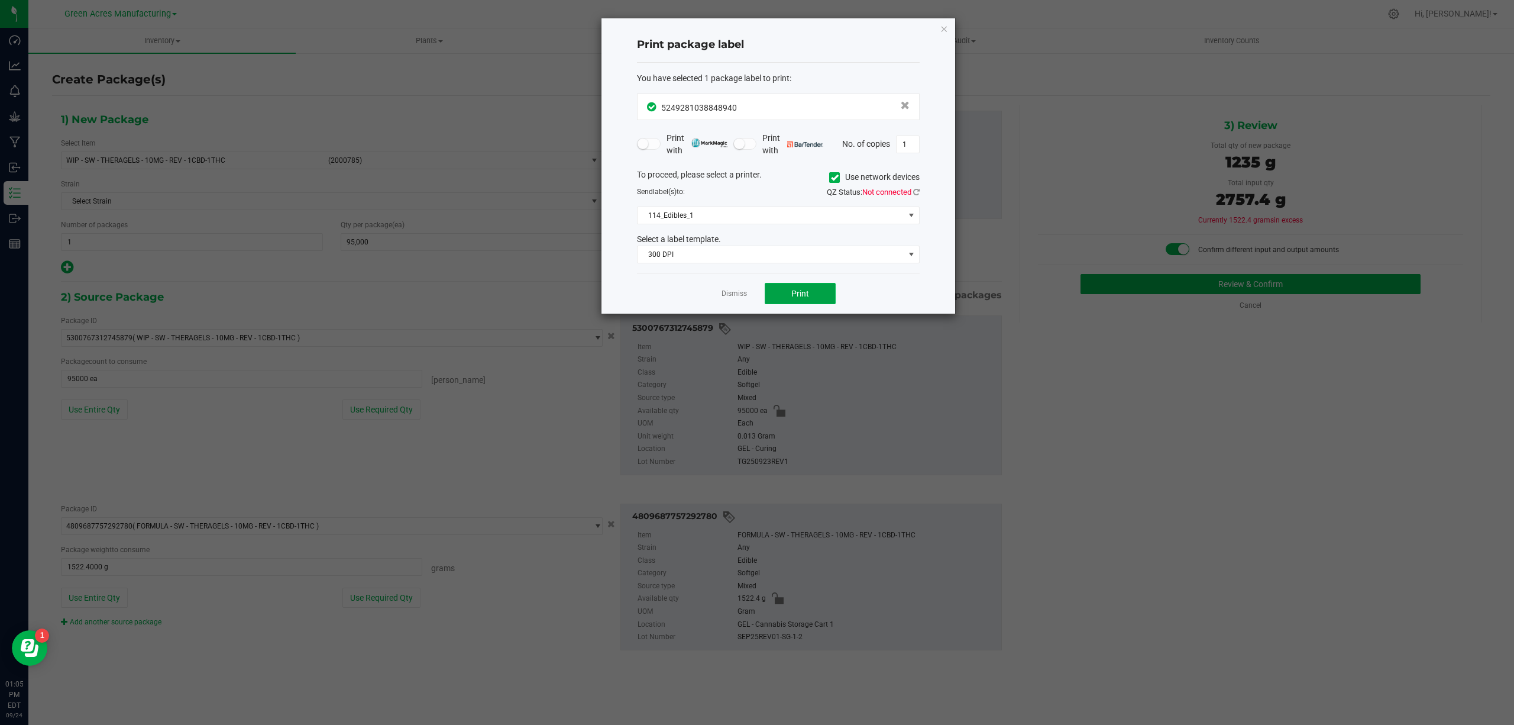
click at [810, 284] on button "Print" at bounding box center [800, 293] width 71 height 21
click at [816, 293] on button "Print" at bounding box center [800, 293] width 71 height 21
click at [819, 297] on button "Print" at bounding box center [800, 293] width 71 height 21
click at [819, 299] on button "Print" at bounding box center [800, 293] width 71 height 21
click at [819, 298] on button "Print" at bounding box center [800, 293] width 71 height 21
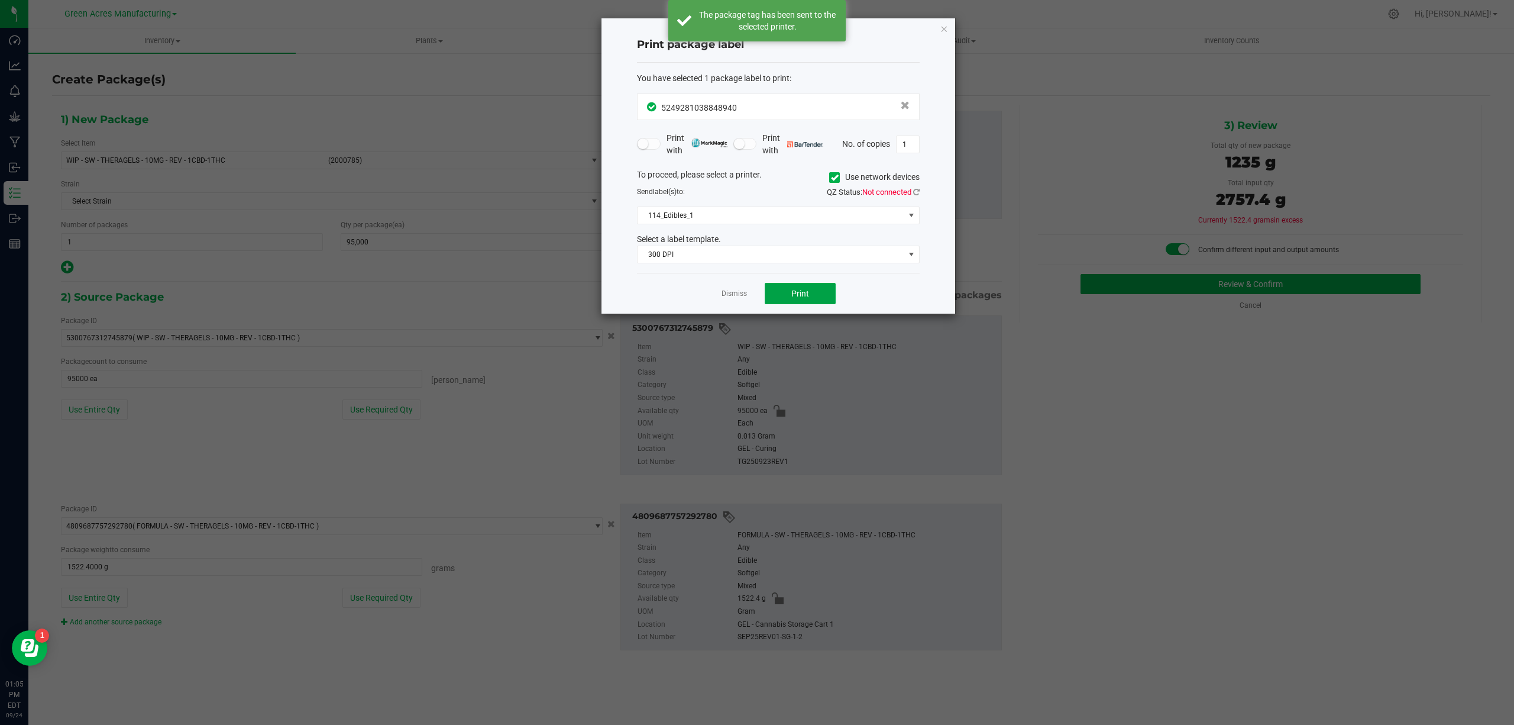
click at [819, 297] on button "Print" at bounding box center [800, 293] width 71 height 21
click at [943, 22] on icon "button" at bounding box center [944, 28] width 8 height 14
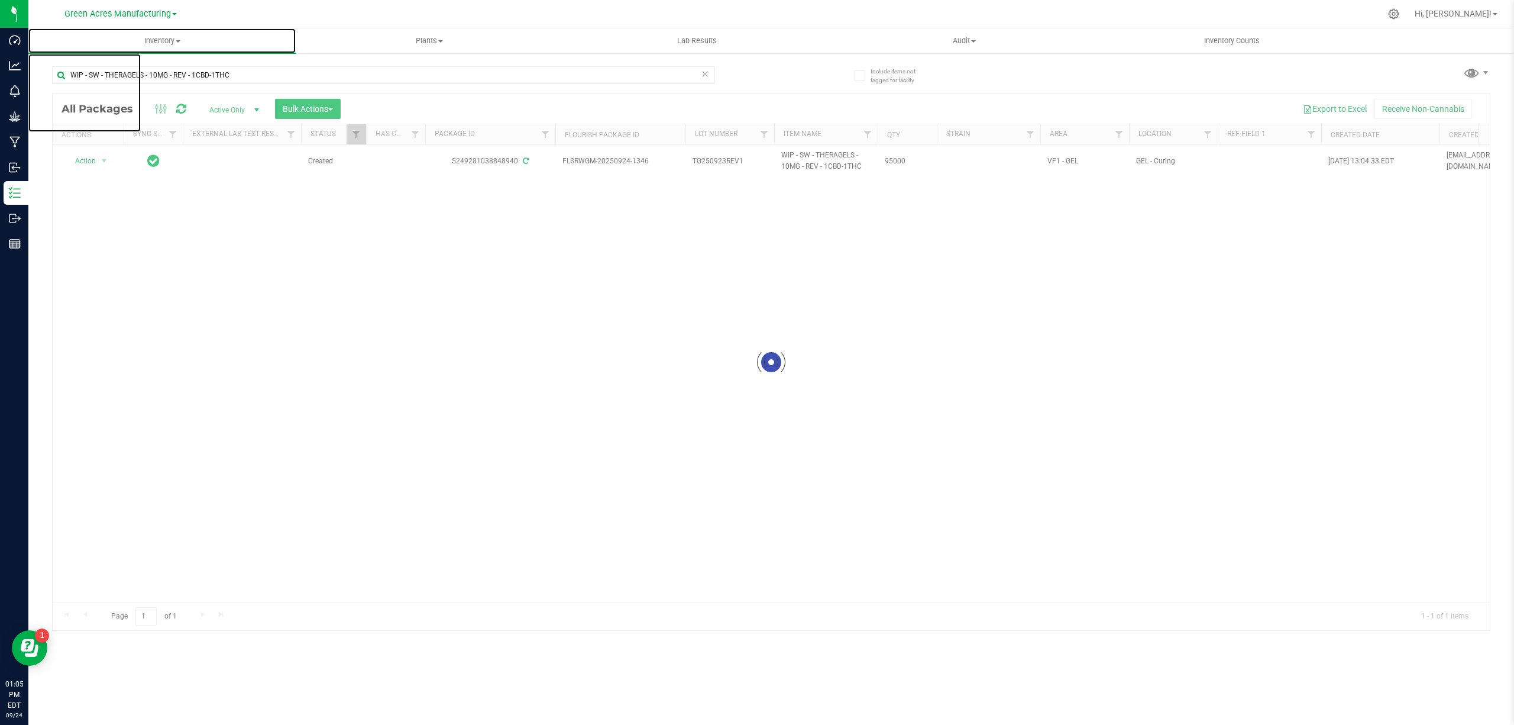
click at [175, 46] on uib-tab-heading "Inventory All packages All inventory Waste log Create inventory" at bounding box center [161, 40] width 267 height 25
click at [174, 38] on span "Inventory" at bounding box center [161, 40] width 267 height 11
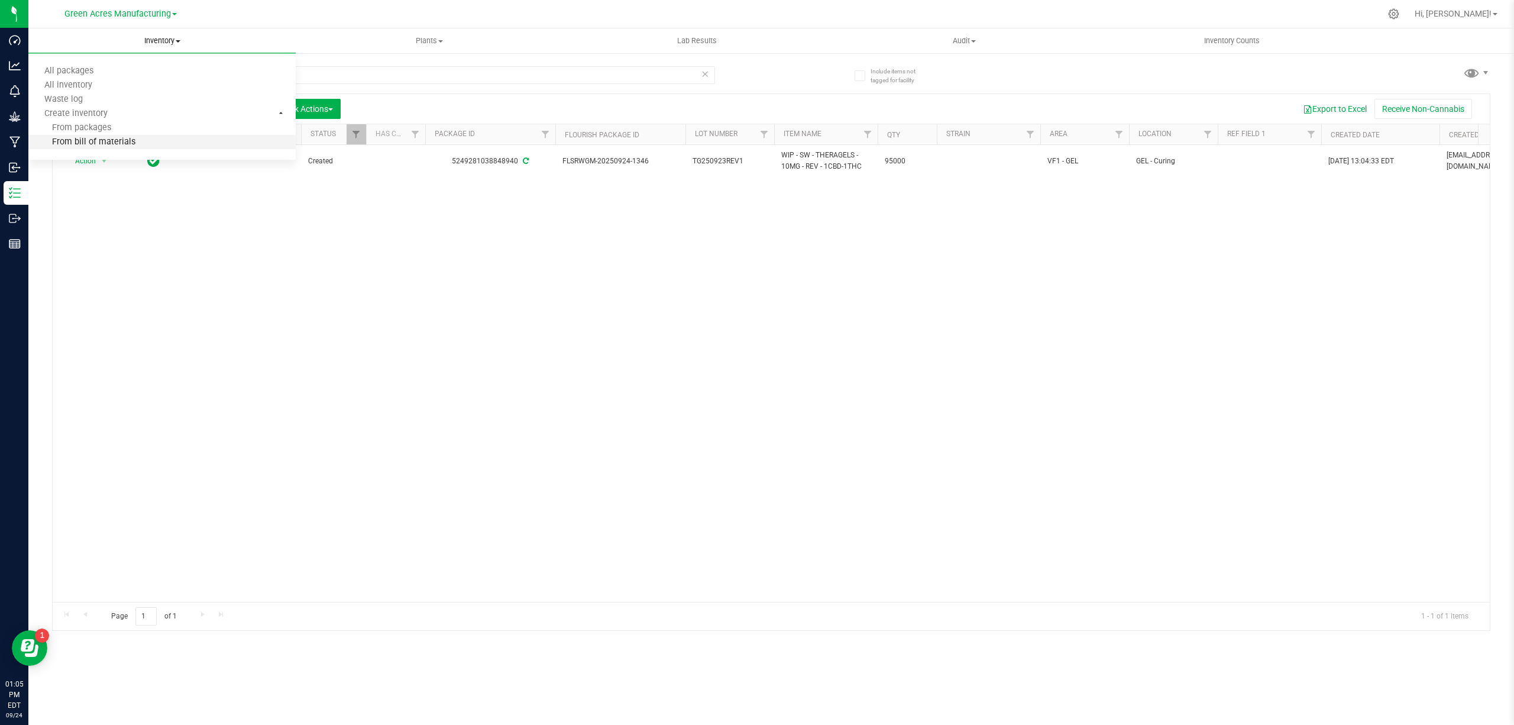
click at [102, 143] on span "From bill of materials" at bounding box center [81, 142] width 107 height 10
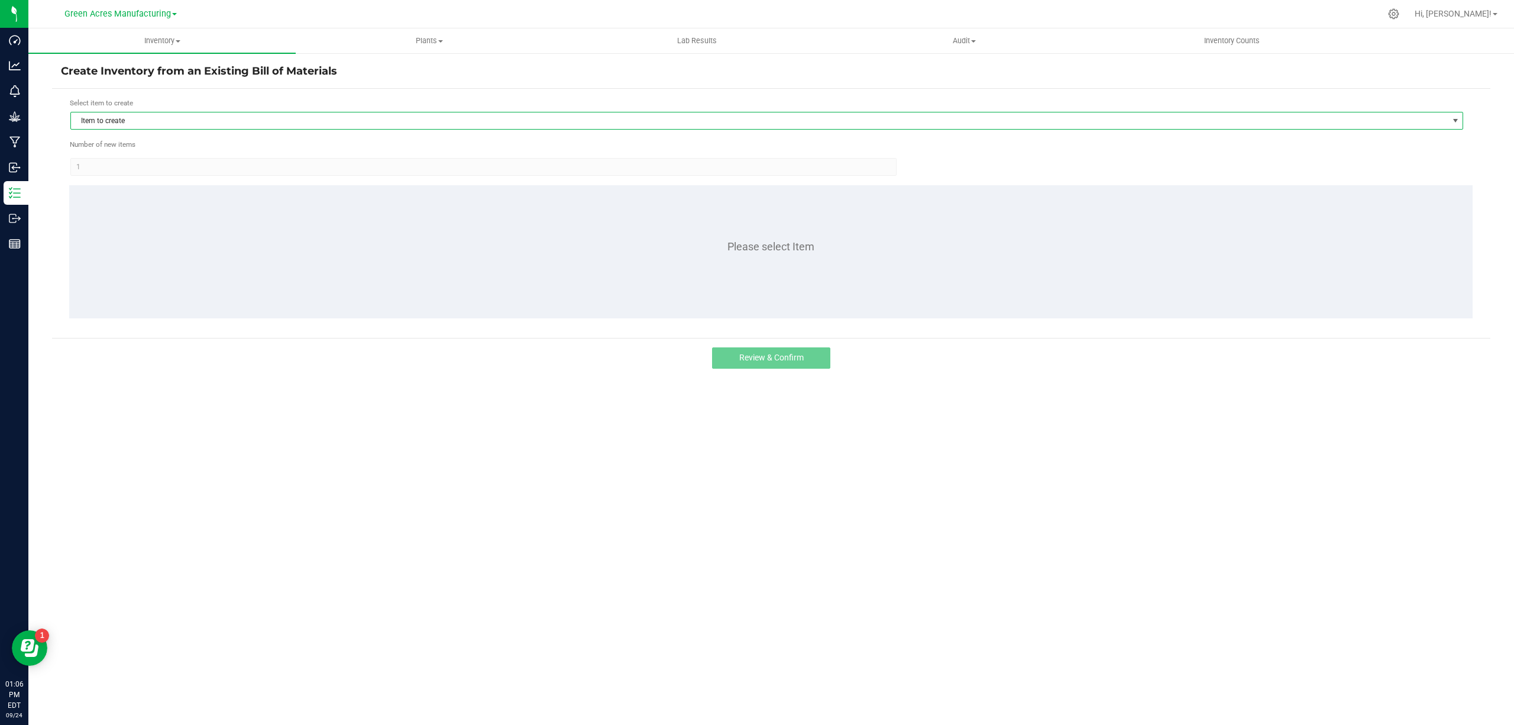
click at [256, 119] on span "Item to create" at bounding box center [759, 120] width 1377 height 17
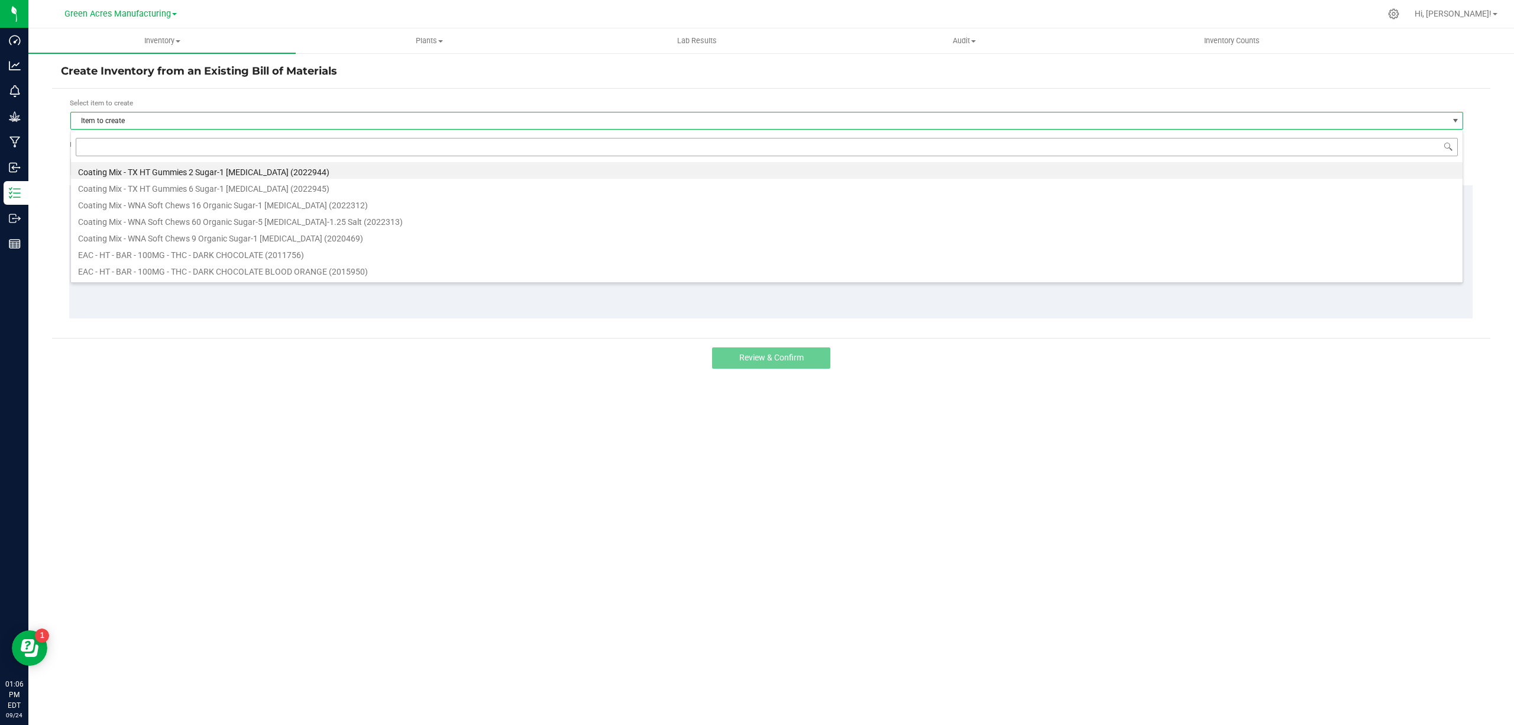
scroll to position [18, 1394]
click at [282, 141] on input at bounding box center [767, 147] width 1382 height 18
type input "theragels"
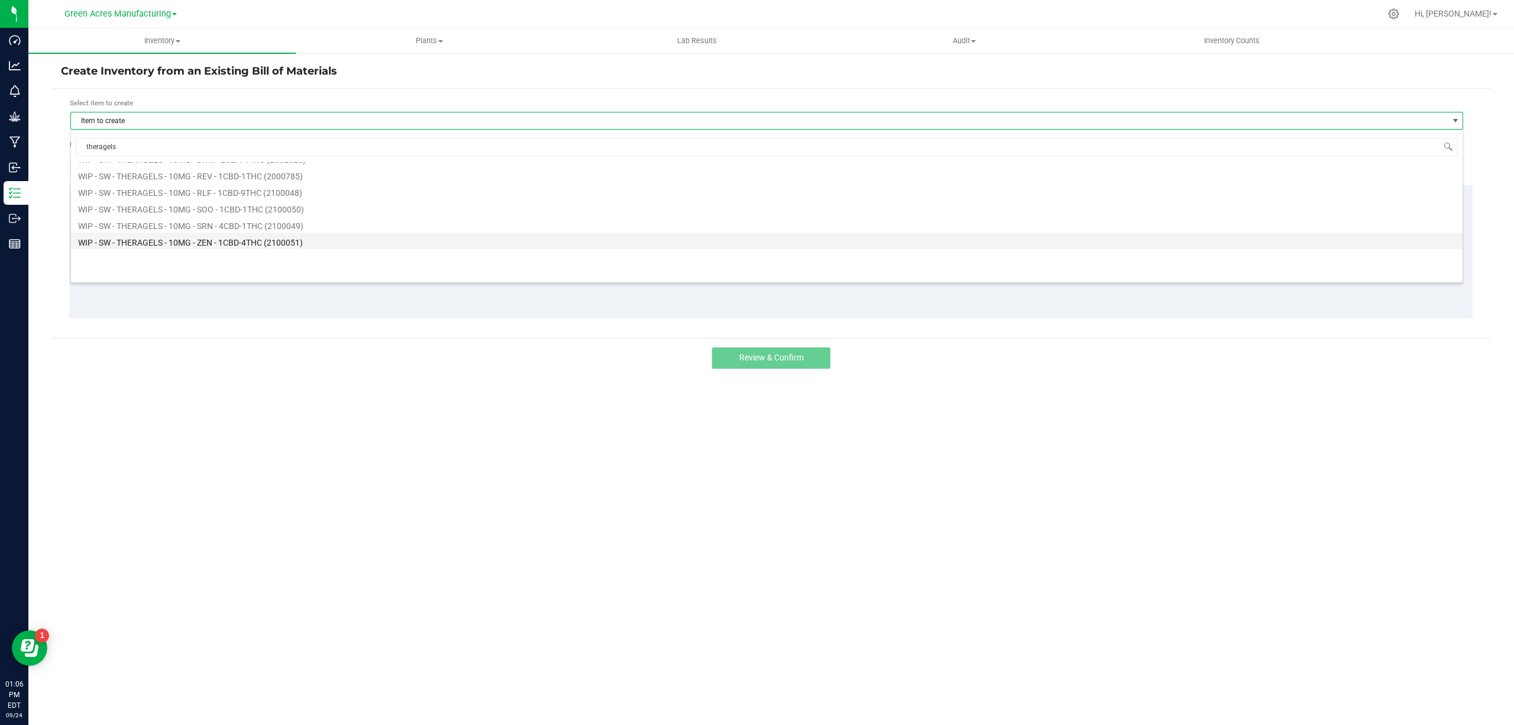
scroll to position [991, 0]
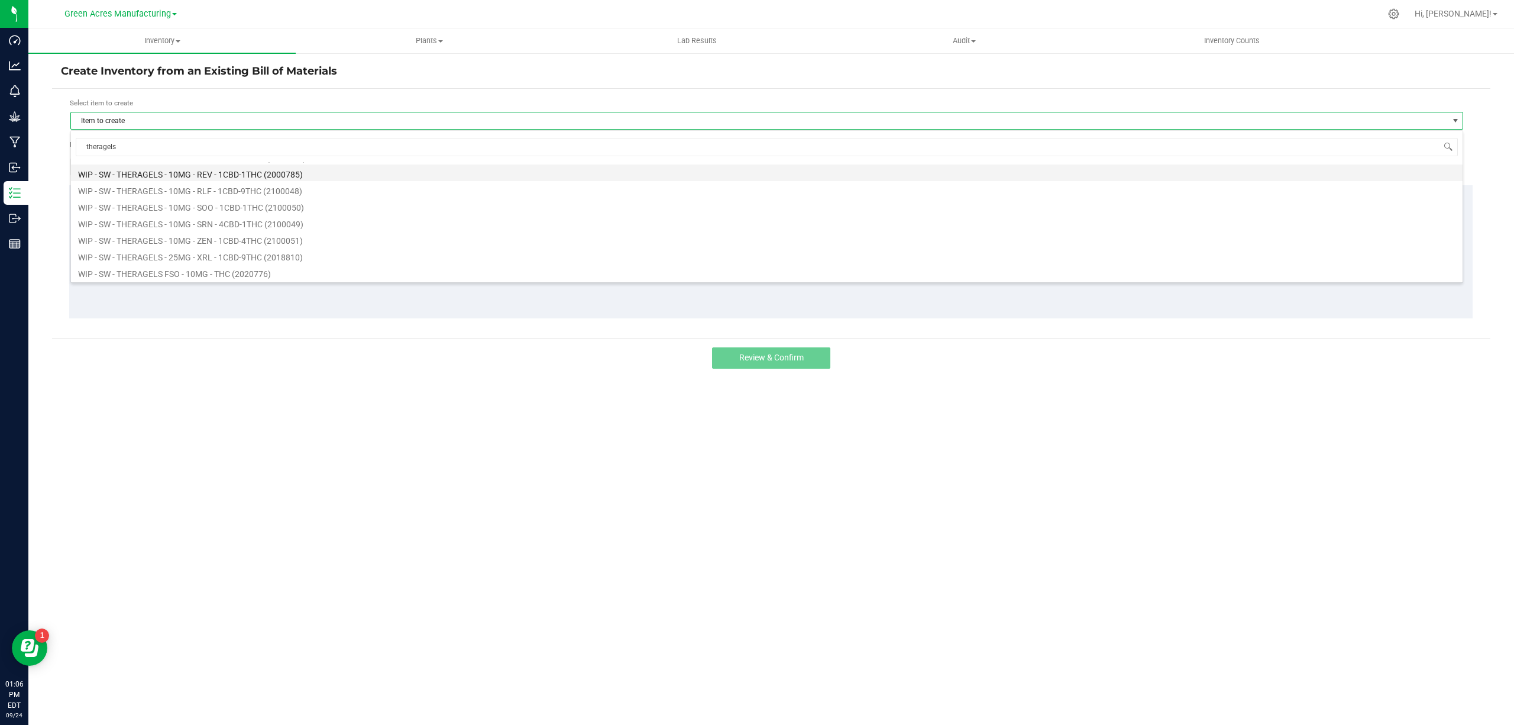
click at [212, 174] on li "WIP - SW - THERAGELS - 10MG - REV - 1CBD-1THC (2000785)" at bounding box center [767, 172] width 1392 height 17
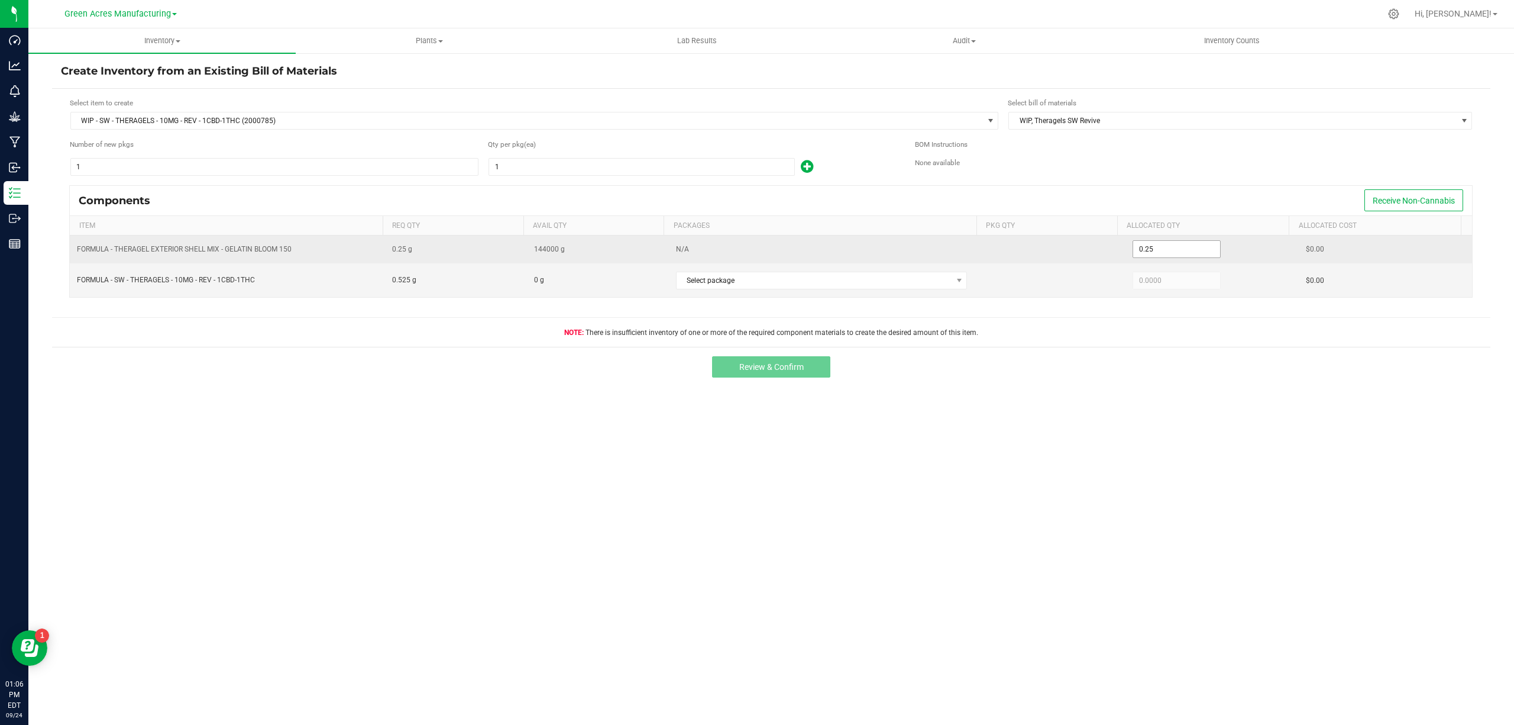
click at [1186, 249] on input "0.25" at bounding box center [1176, 249] width 87 height 17
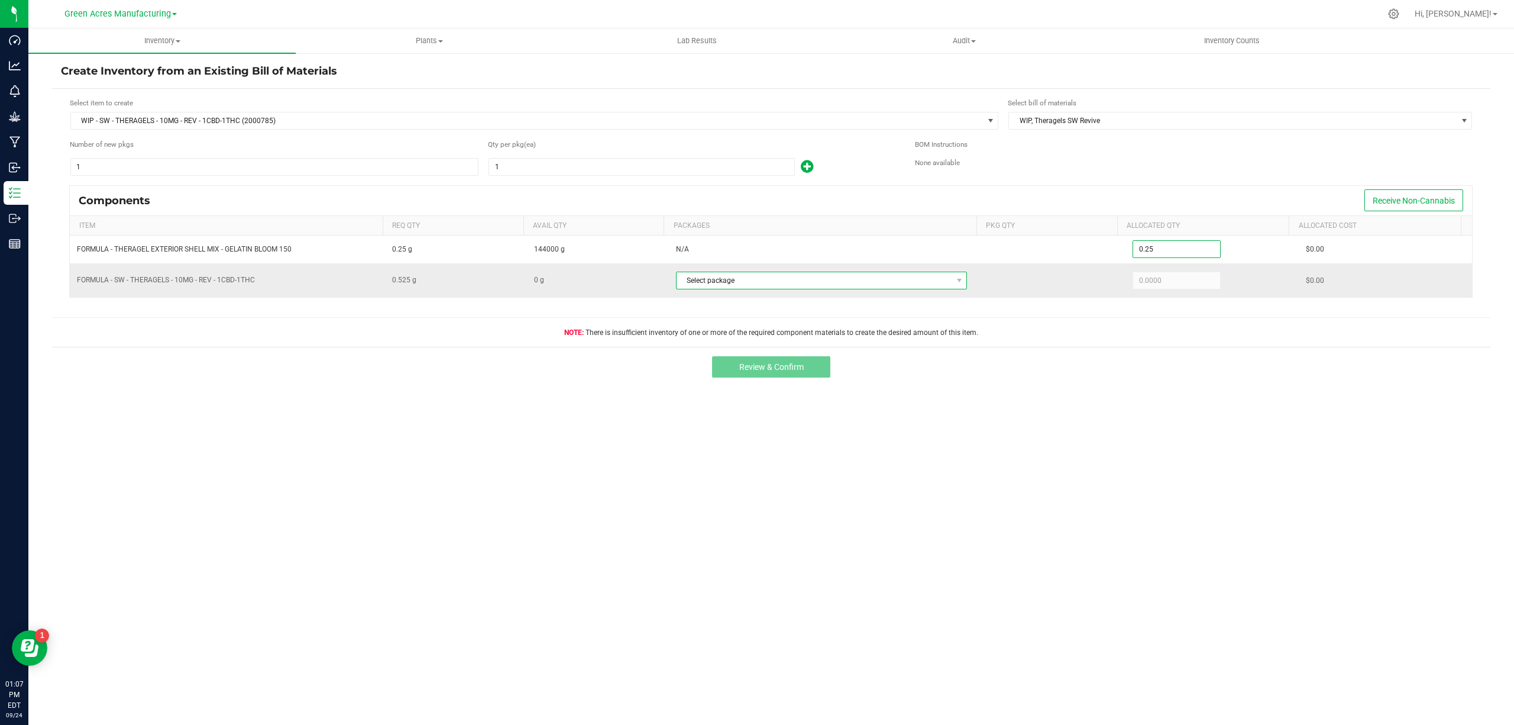
type input "0.2500"
click at [802, 287] on span "Select package" at bounding box center [815, 280] width 276 height 17
drag, startPoint x: 1091, startPoint y: 564, endPoint x: 1110, endPoint y: 565, distance: 19.0
click at [1091, 564] on div "Inventory All packages All inventory Waste log Create inventory Plants All plan…" at bounding box center [771, 376] width 1486 height 696
